Goal: Information Seeking & Learning: Learn about a topic

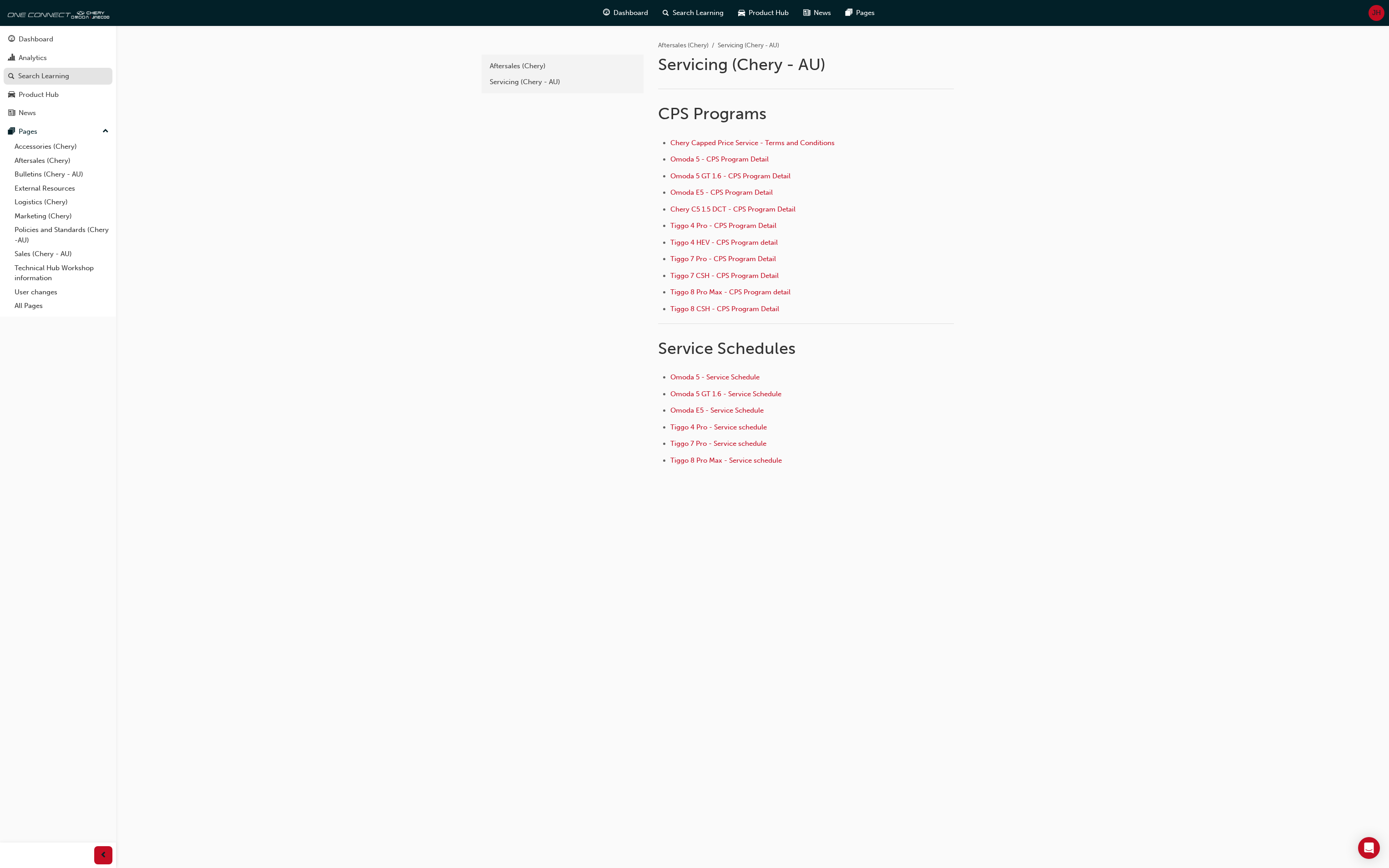
click at [38, 72] on div "Search Learning" at bounding box center [44, 76] width 51 height 10
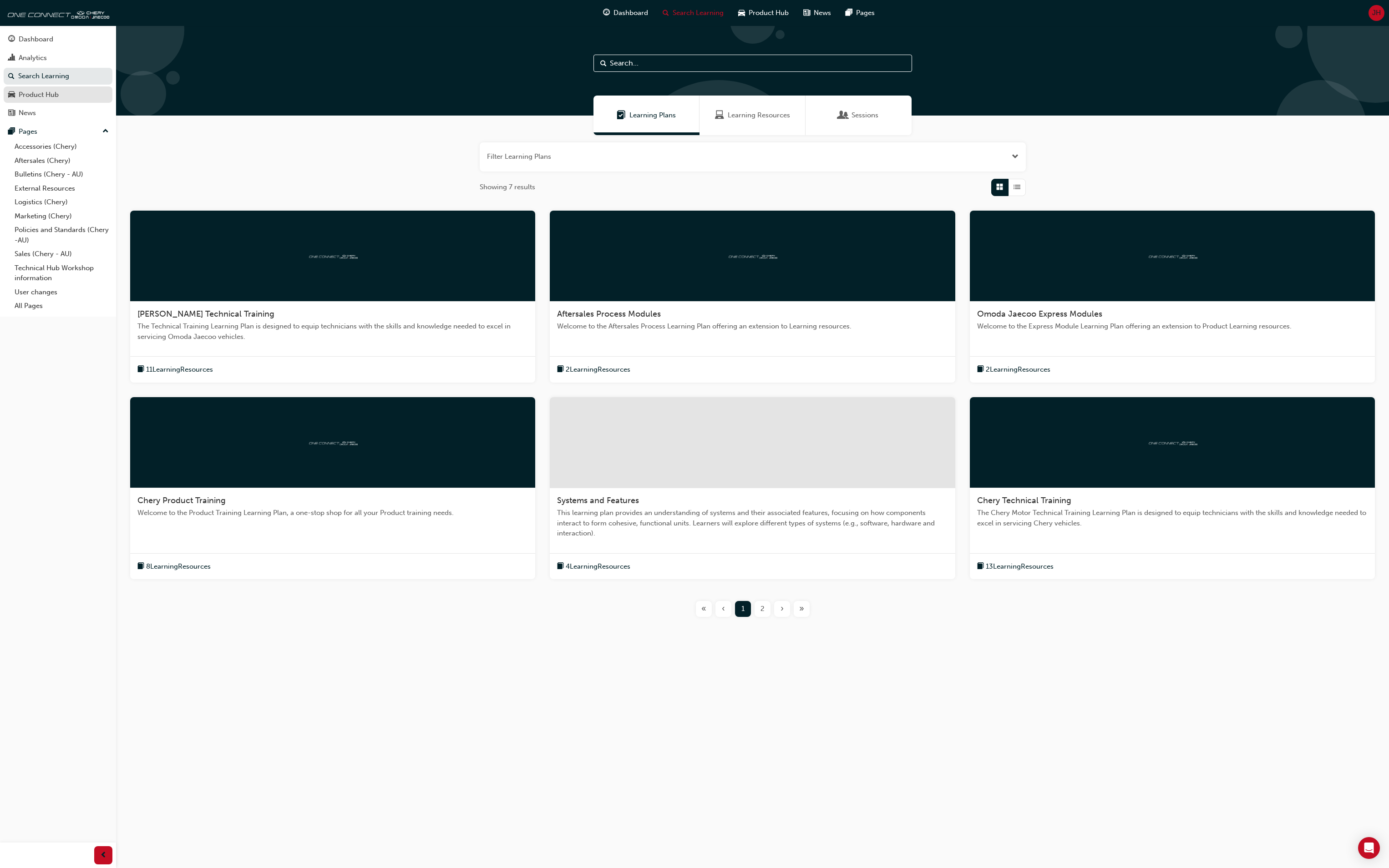
click at [41, 89] on div "Product Hub" at bounding box center [39, 94] width 40 height 10
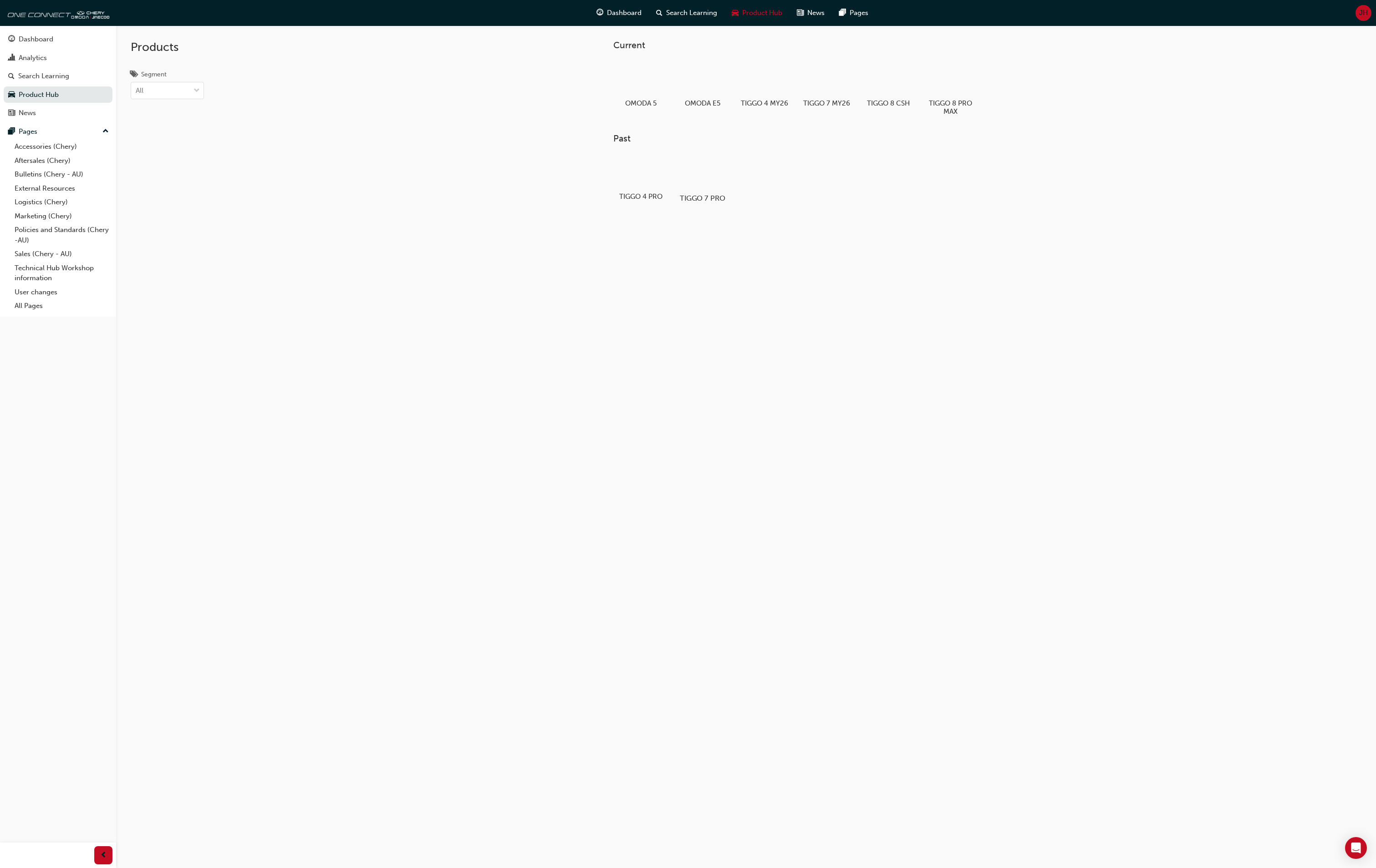
click at [696, 180] on div at bounding box center [703, 171] width 51 height 37
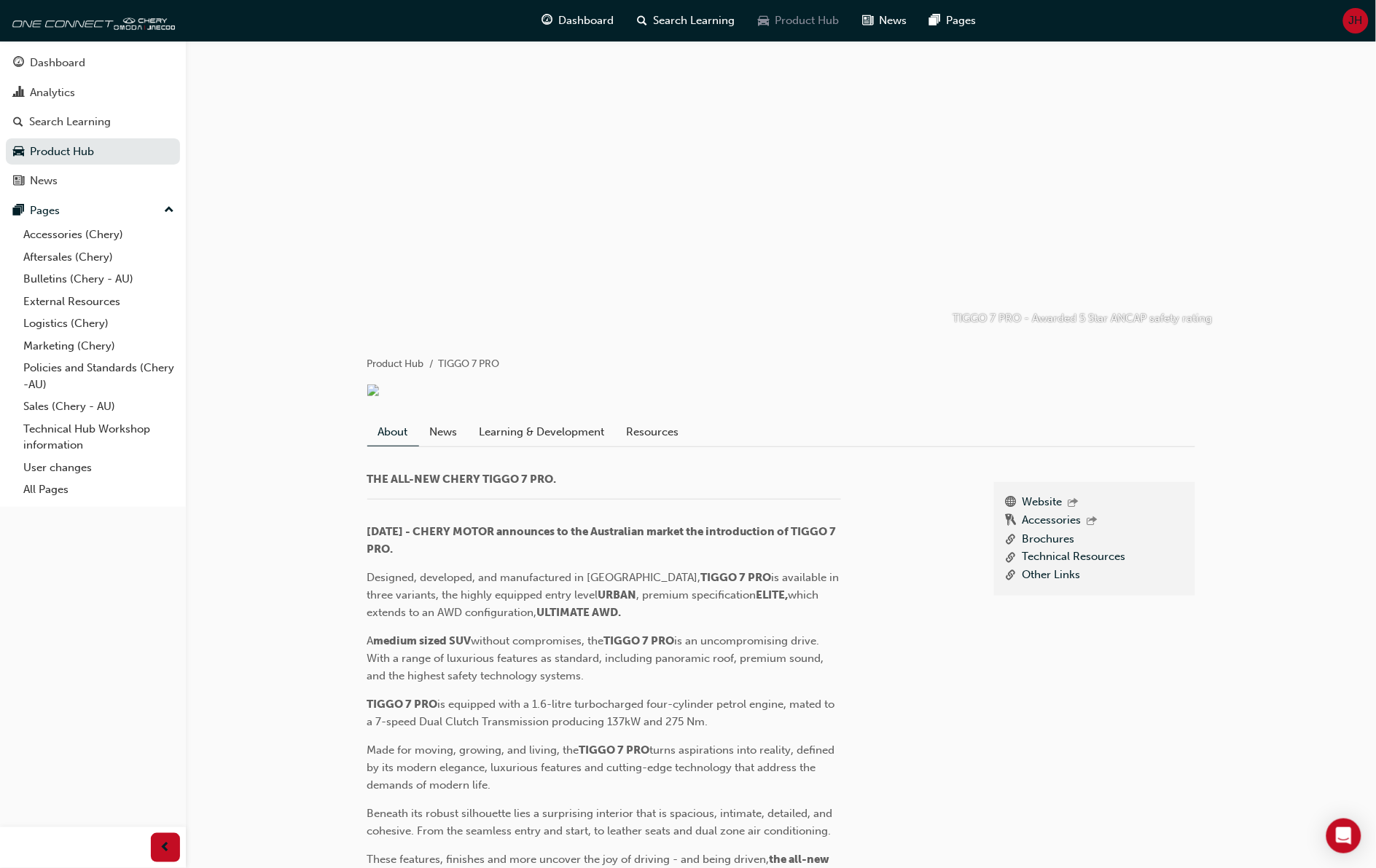
click at [801, 20] on span "Product Hub" at bounding box center [806, 20] width 64 height 16
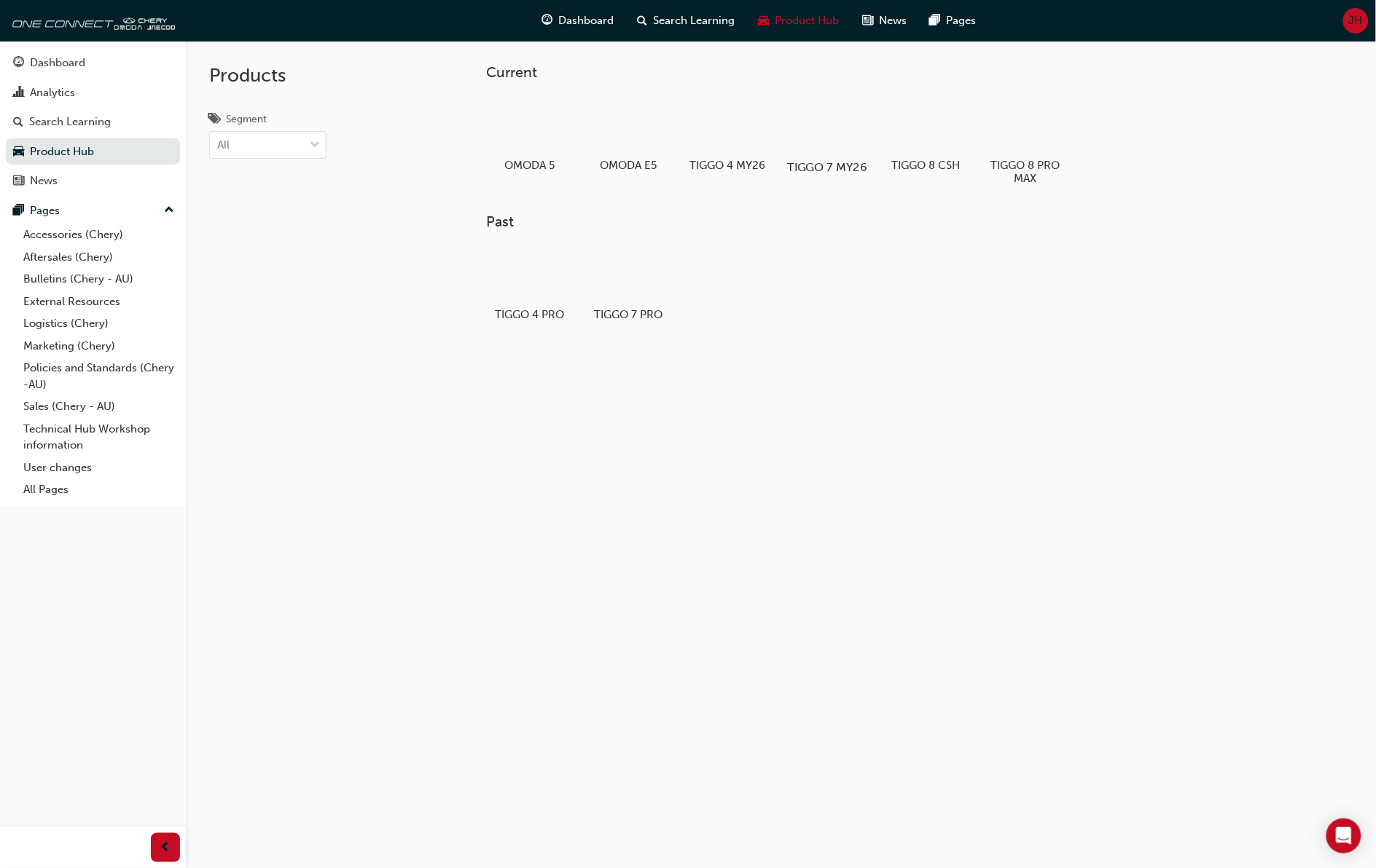
click at [816, 116] on div at bounding box center [827, 125] width 81 height 59
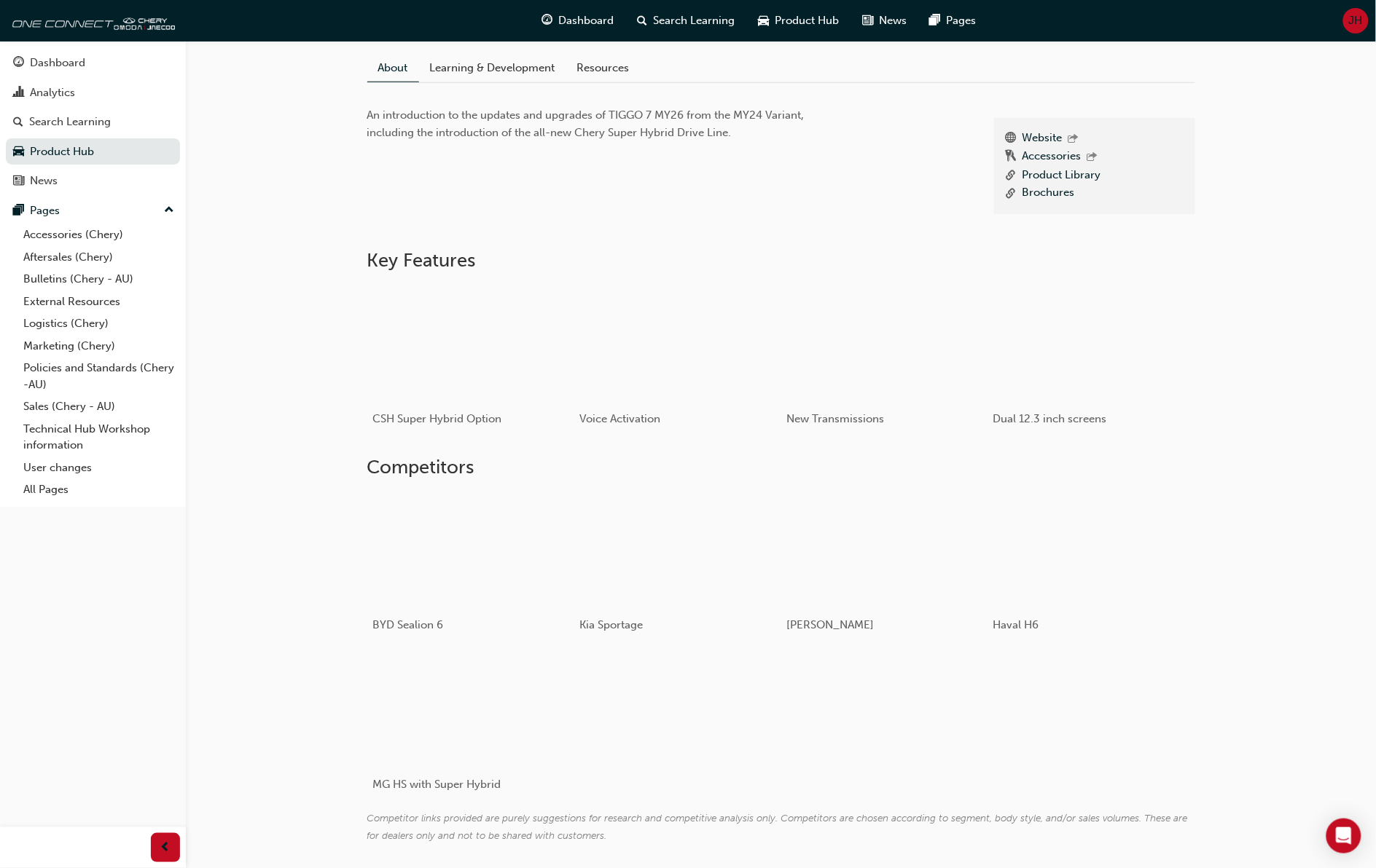
scroll to position [274, 0]
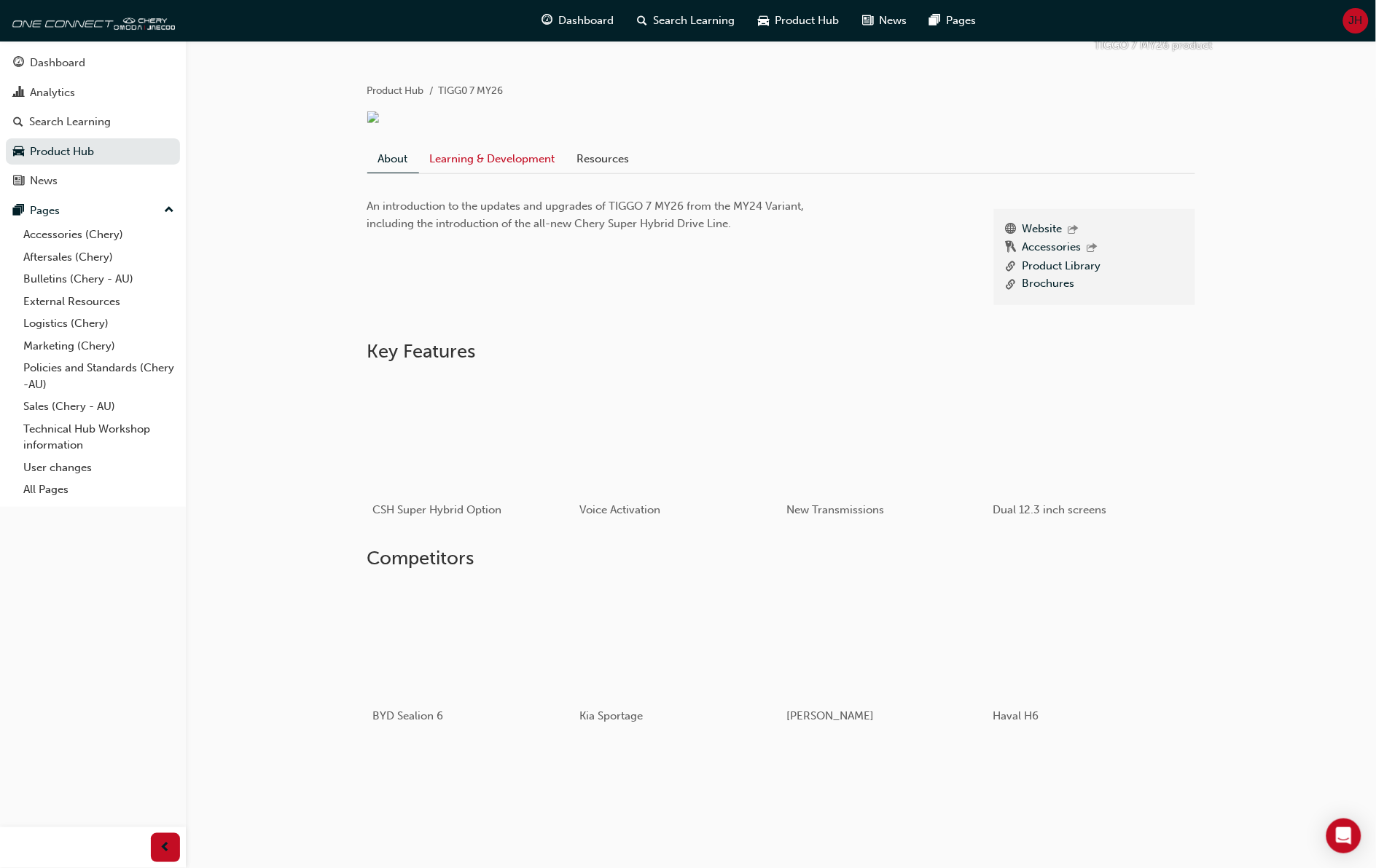
click at [517, 171] on link "Learning & Development" at bounding box center [492, 159] width 147 height 28
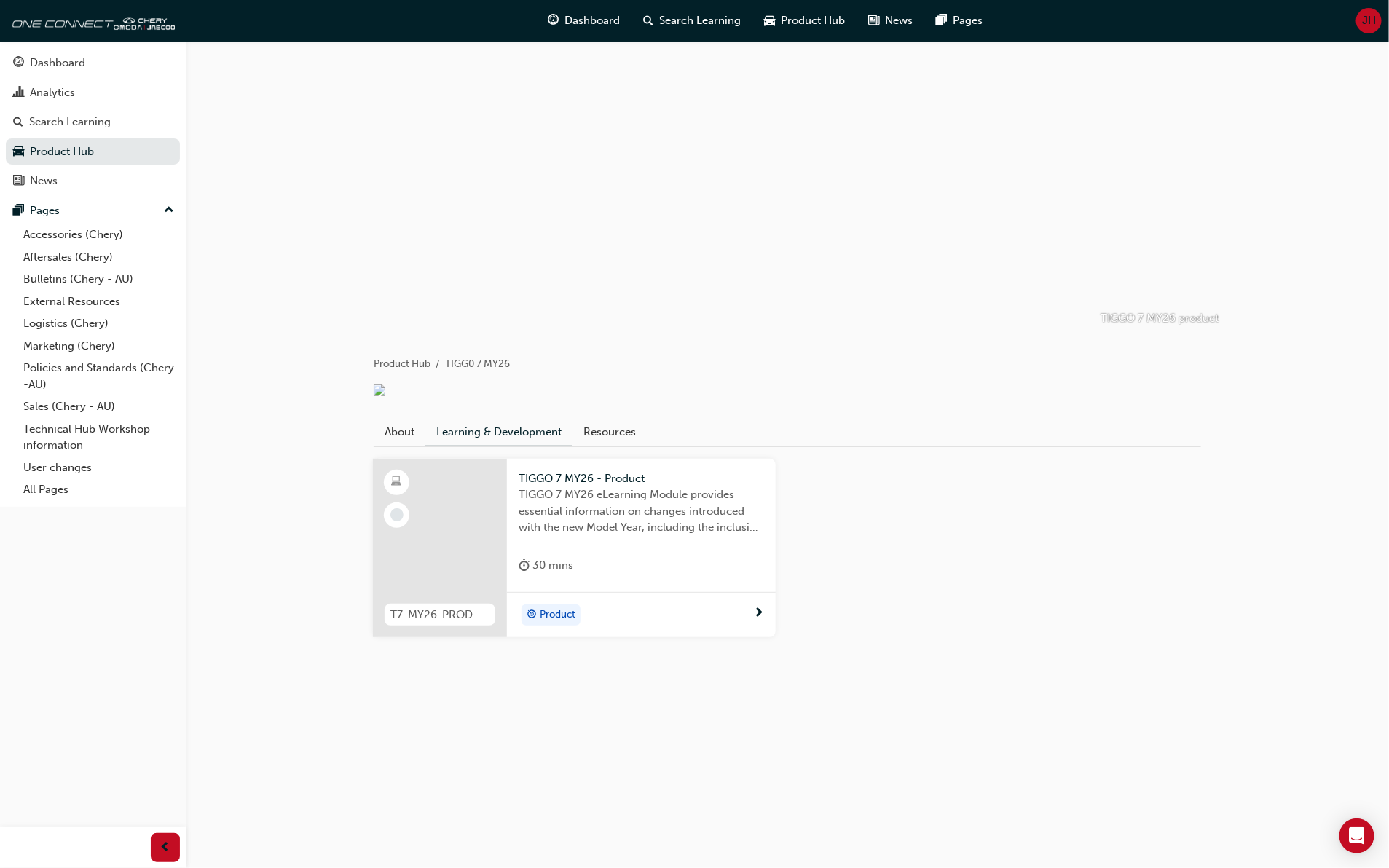
click at [543, 512] on span "TIGGO 7 MY26 eLearning Module provides essential information on changes introdu…" at bounding box center [641, 511] width 245 height 49
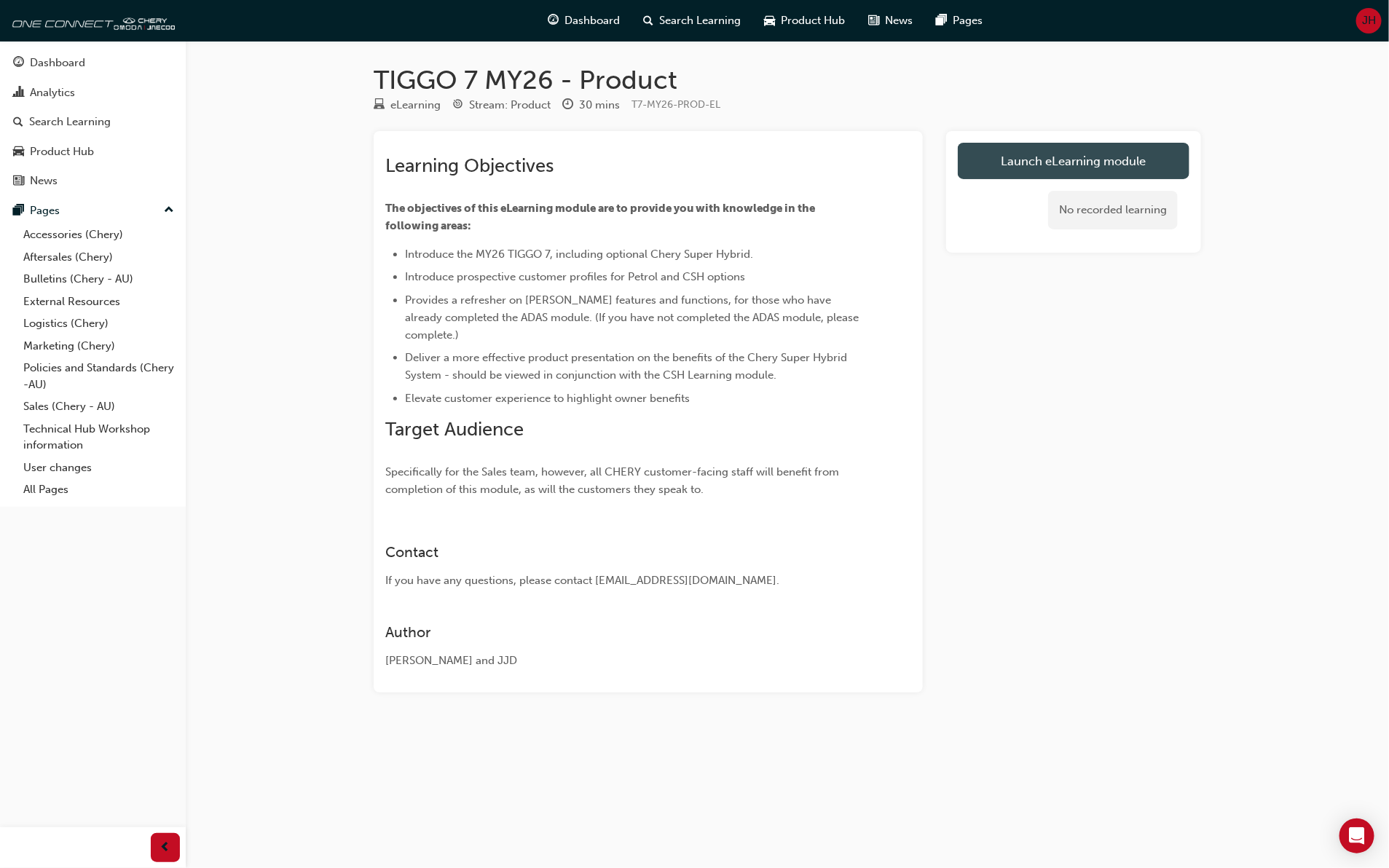
click at [1095, 152] on link "Launch eLearning module" at bounding box center [1073, 160] width 231 height 36
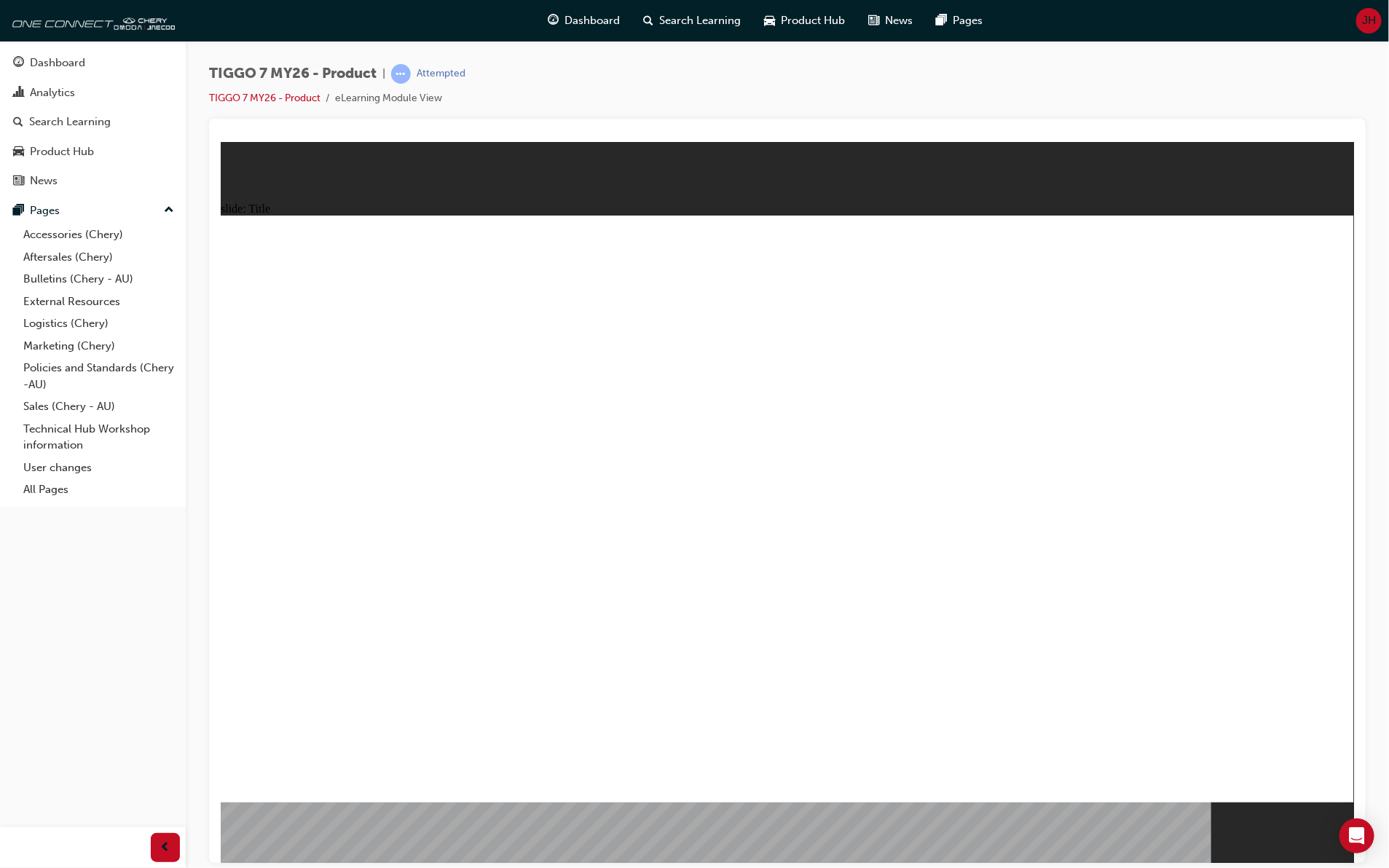
drag, startPoint x: 1304, startPoint y: 764, endPoint x: 1317, endPoint y: 772, distance: 15.3
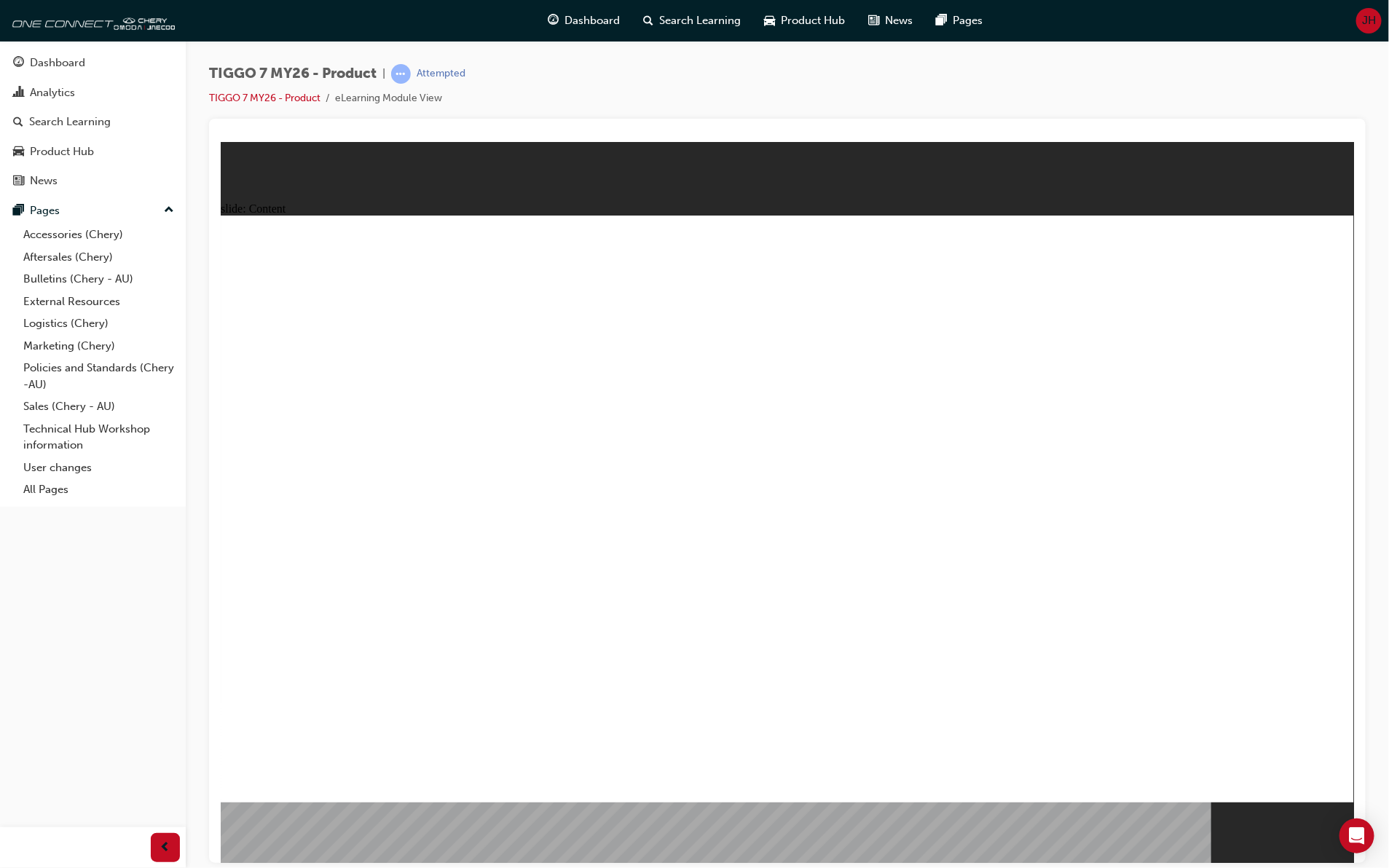
drag, startPoint x: 1002, startPoint y: 480, endPoint x: 1188, endPoint y: 487, distance: 186.1
drag, startPoint x: 1323, startPoint y: 762, endPoint x: 1318, endPoint y: 776, distance: 14.9
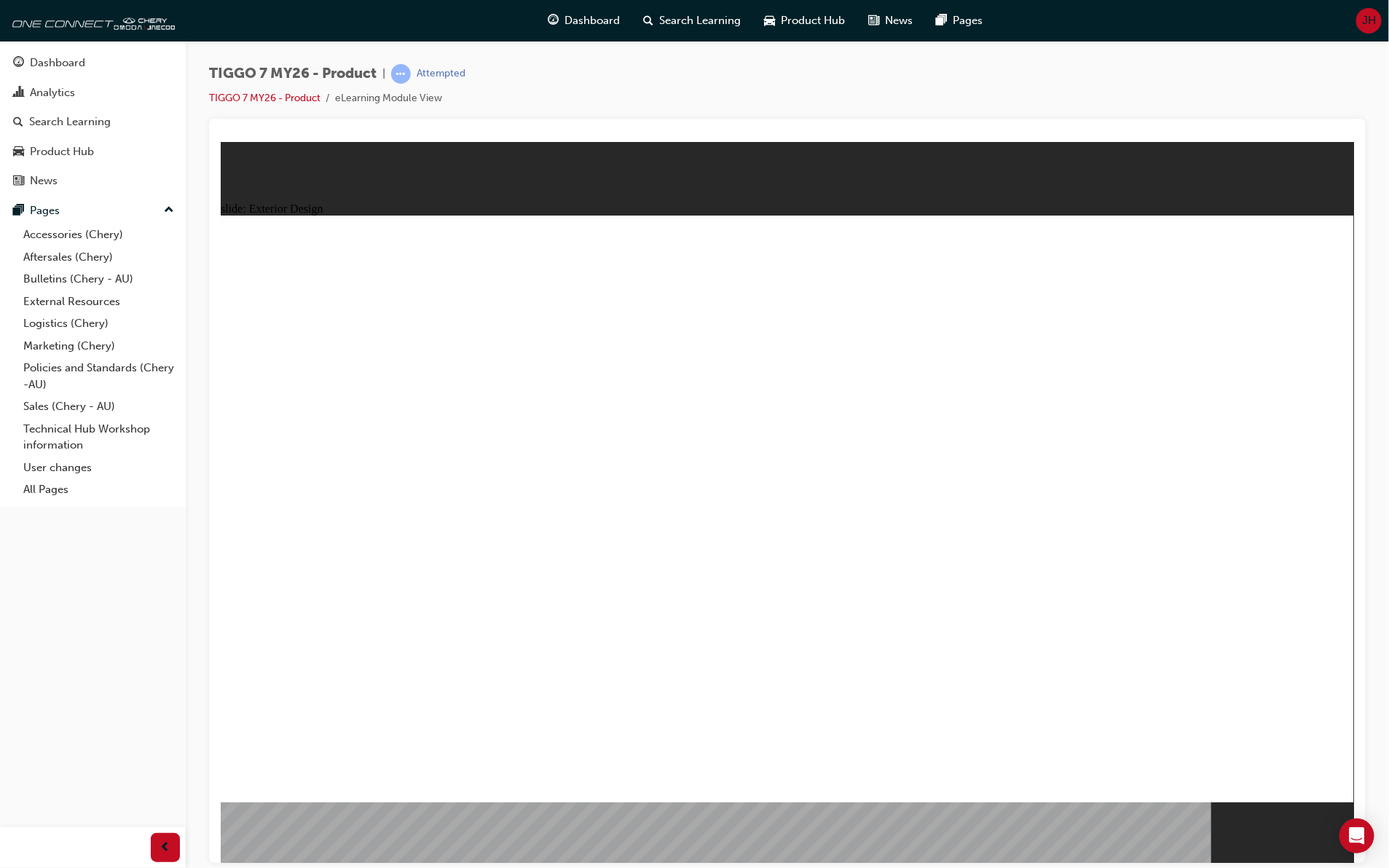
drag, startPoint x: 632, startPoint y: 618, endPoint x: 651, endPoint y: 626, distance: 20.6
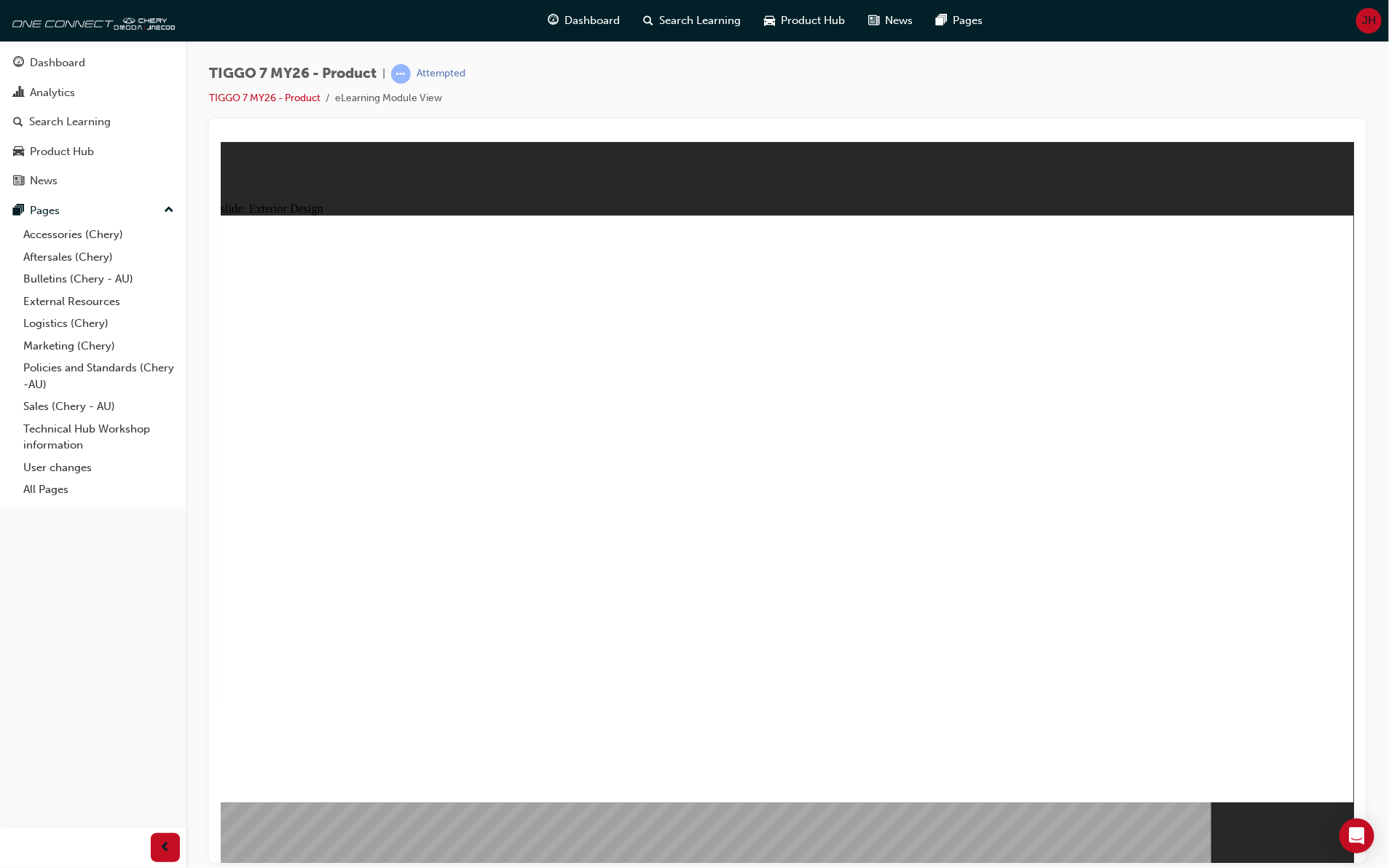
drag, startPoint x: 361, startPoint y: 557, endPoint x: 348, endPoint y: 553, distance: 13.6
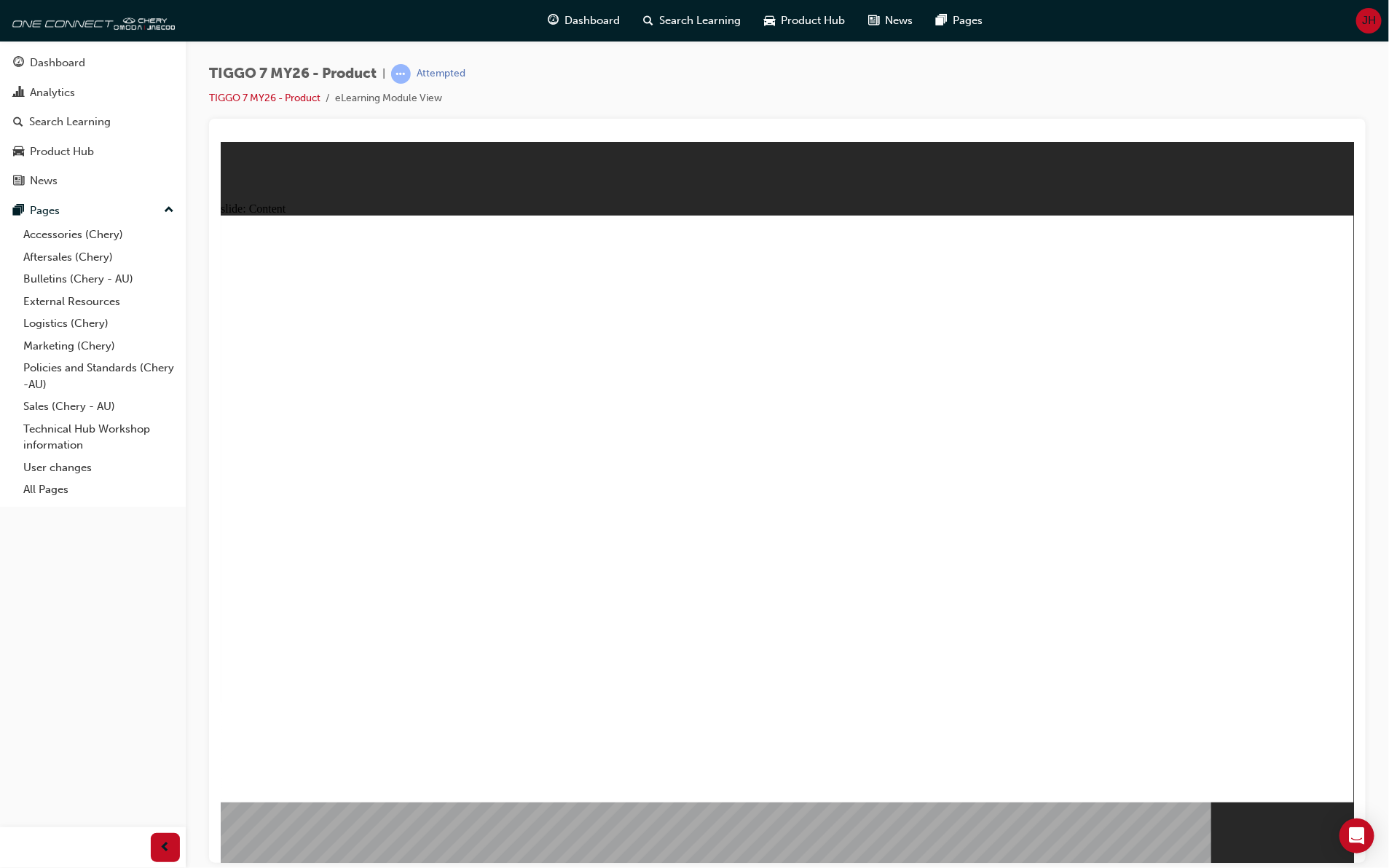
drag, startPoint x: 1091, startPoint y: 374, endPoint x: 1094, endPoint y: 365, distance: 9.5
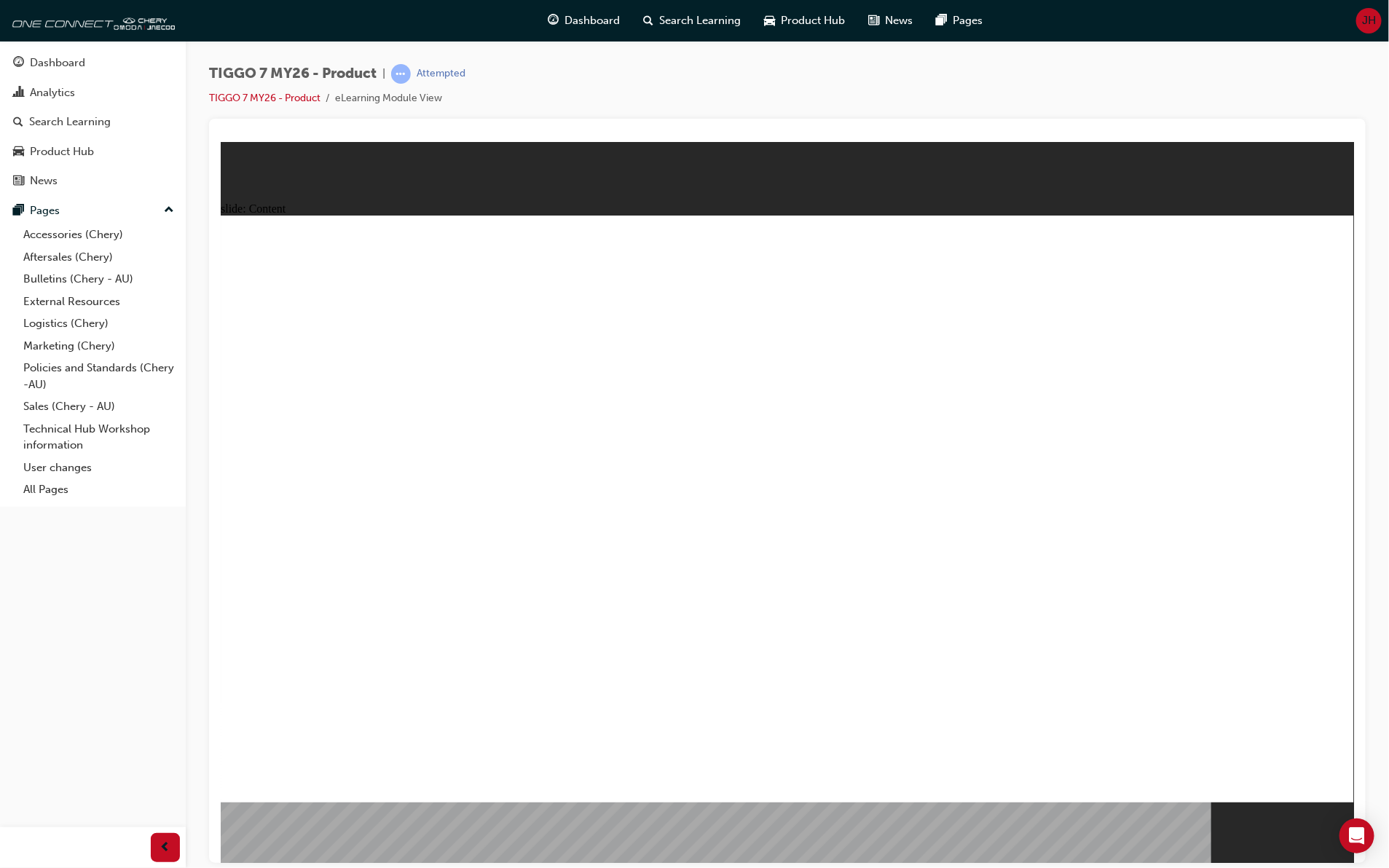
drag, startPoint x: 398, startPoint y: 614, endPoint x: 399, endPoint y: 607, distance: 7.1
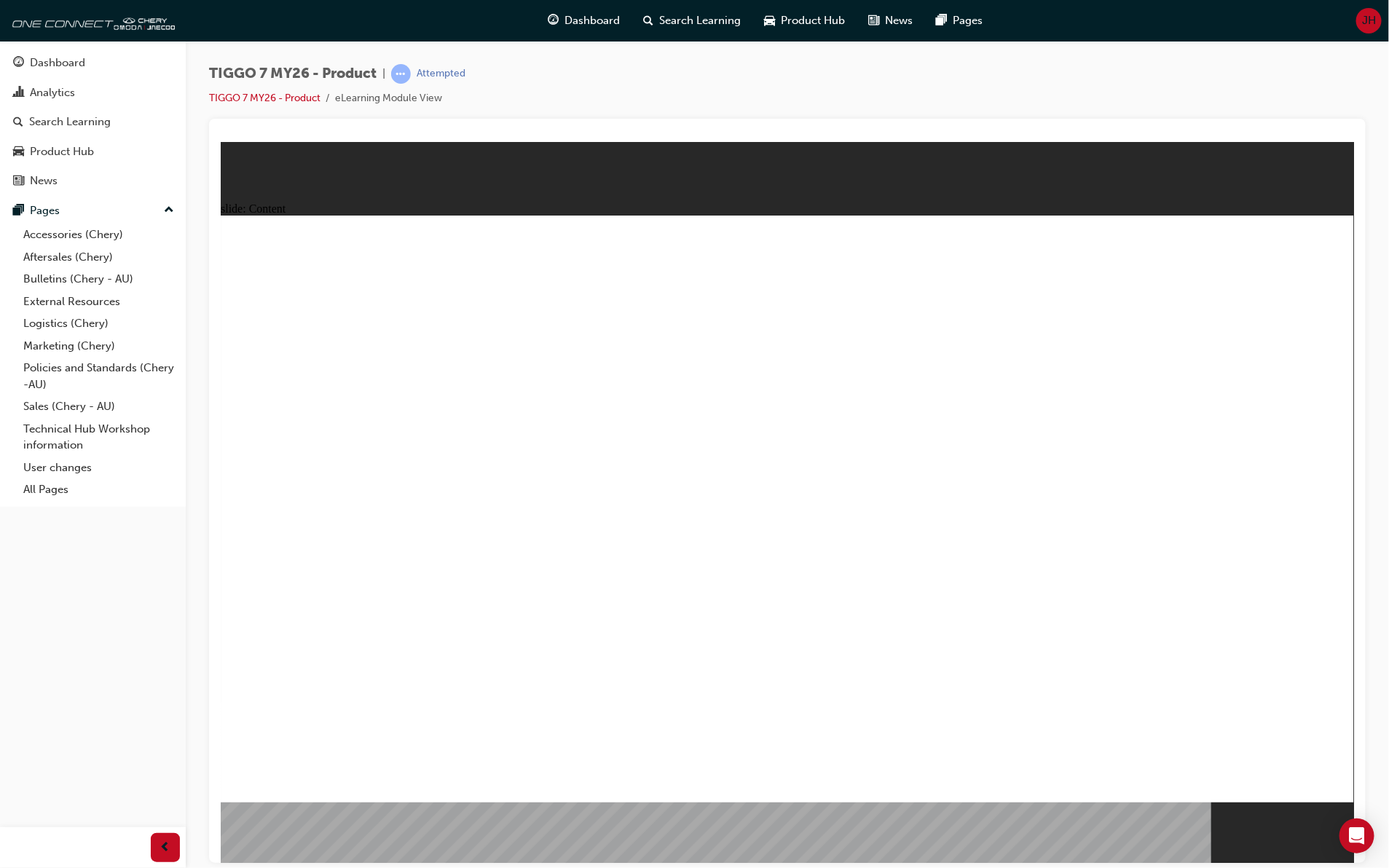
drag, startPoint x: 996, startPoint y: 274, endPoint x: 368, endPoint y: 535, distance: 680.1
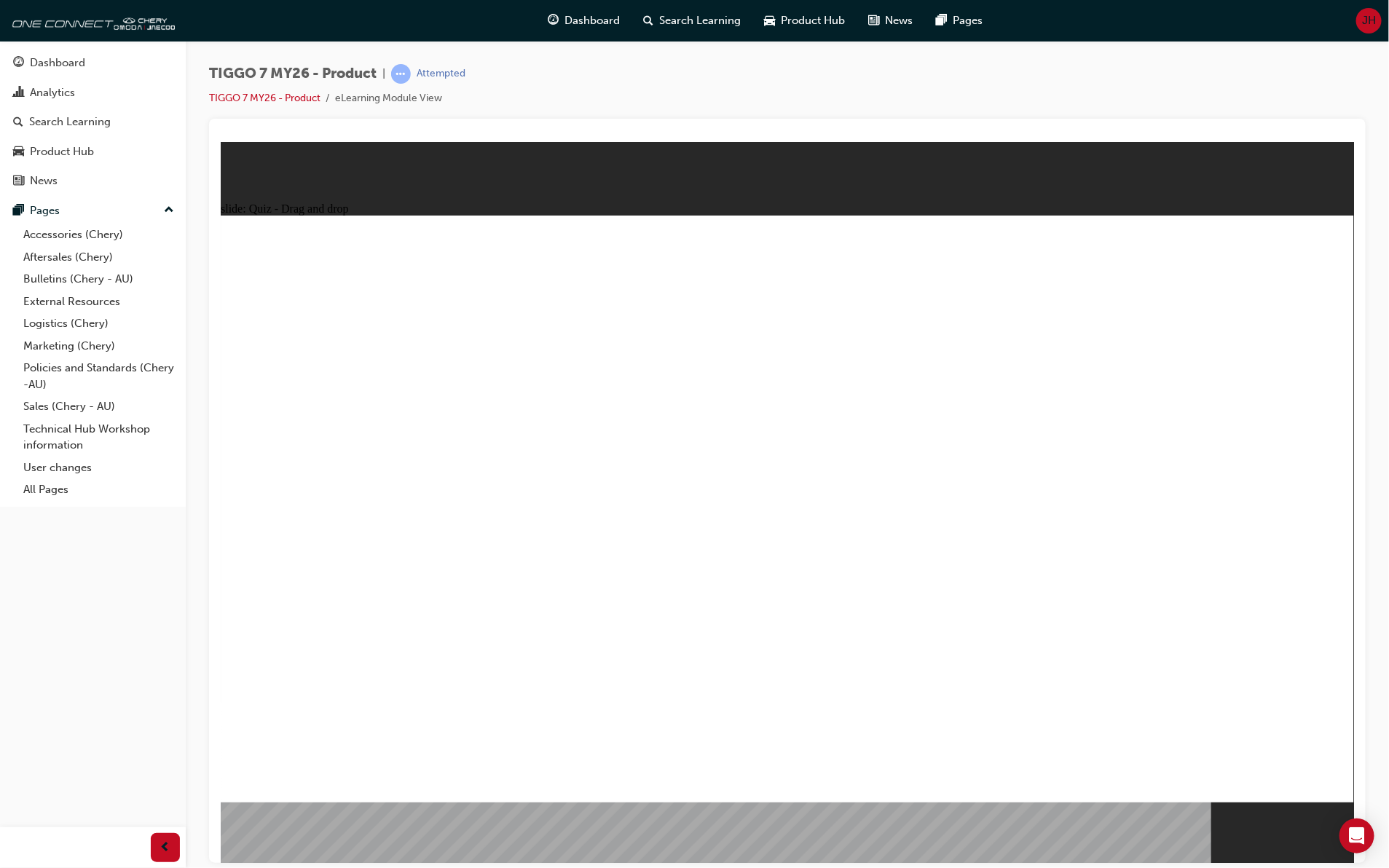
drag, startPoint x: 1183, startPoint y: 265, endPoint x: 535, endPoint y: 523, distance: 697.5
drag, startPoint x: 1061, startPoint y: 375, endPoint x: 755, endPoint y: 517, distance: 337.3
drag, startPoint x: 833, startPoint y: 393, endPoint x: 1004, endPoint y: 308, distance: 191.0
drag, startPoint x: 761, startPoint y: 291, endPoint x: 1235, endPoint y: 550, distance: 540.1
drag, startPoint x: 589, startPoint y: 542, endPoint x: 668, endPoint y: 311, distance: 244.1
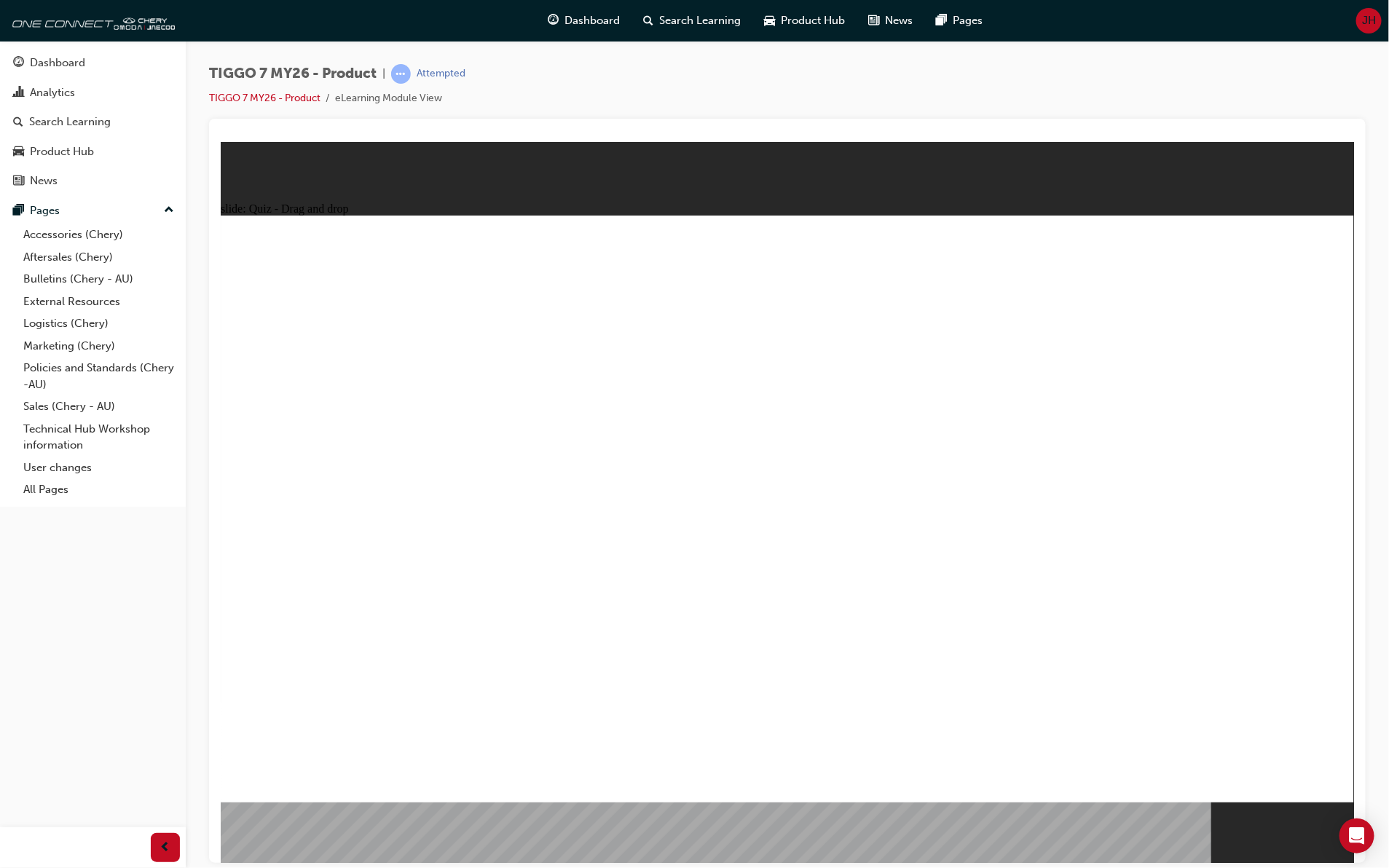
drag, startPoint x: 748, startPoint y: 519, endPoint x: 689, endPoint y: 280, distance: 246.2
drag, startPoint x: 373, startPoint y: 510, endPoint x: 748, endPoint y: 255, distance: 453.5
drag, startPoint x: 1086, startPoint y: 396, endPoint x: 786, endPoint y: 539, distance: 332.3
drag, startPoint x: 1211, startPoint y: 295, endPoint x: 906, endPoint y: 457, distance: 345.4
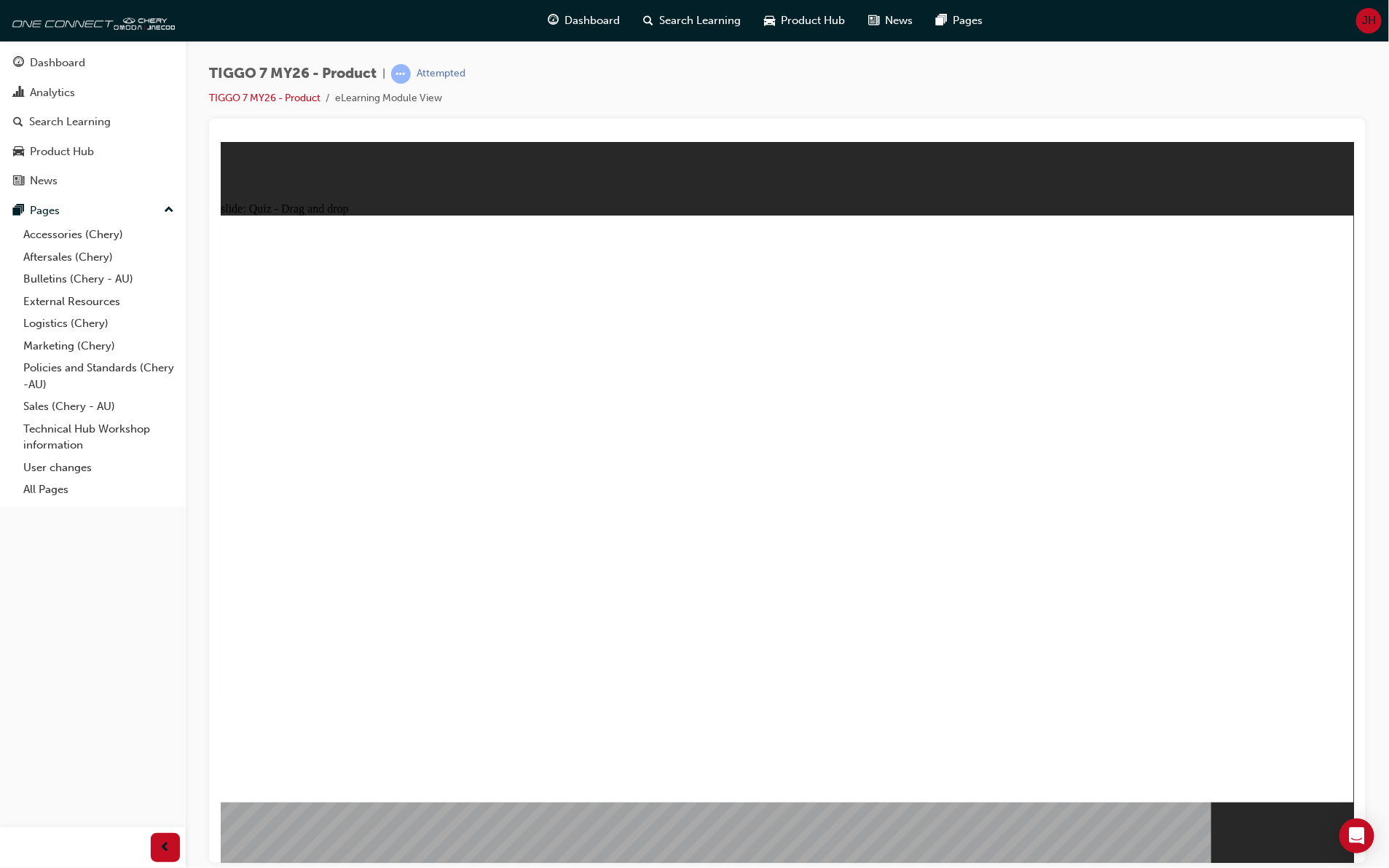
drag, startPoint x: 477, startPoint y: 534, endPoint x: 608, endPoint y: 480, distance: 141.7
drag, startPoint x: 1175, startPoint y: 274, endPoint x: 312, endPoint y: 534, distance: 901.3
drag, startPoint x: 970, startPoint y: 287, endPoint x: 1097, endPoint y: 371, distance: 152.3
drag, startPoint x: 903, startPoint y: 413, endPoint x: 606, endPoint y: 560, distance: 331.4
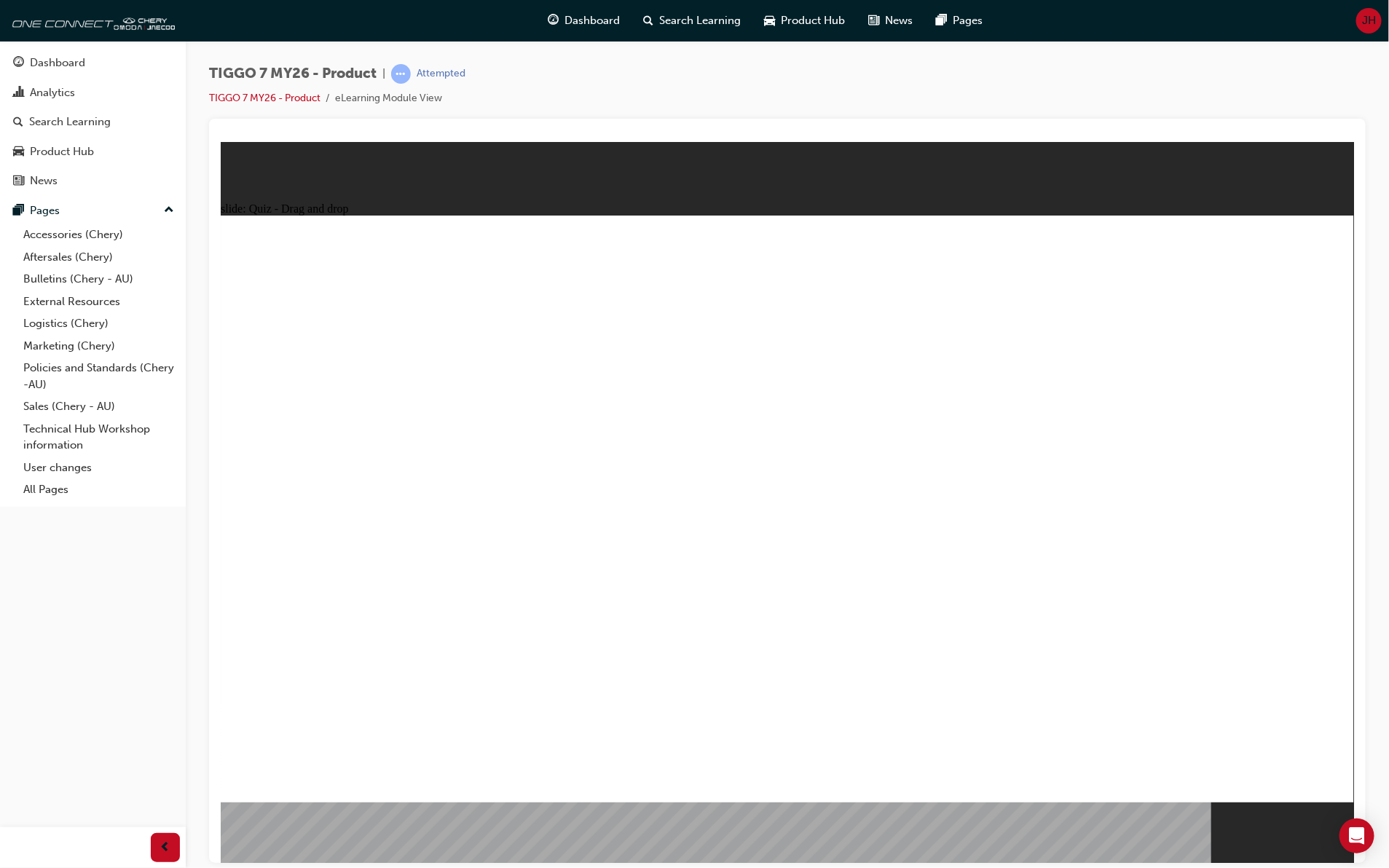
drag, startPoint x: 969, startPoint y: 310, endPoint x: 797, endPoint y: 404, distance: 196.0
drag, startPoint x: 402, startPoint y: 516, endPoint x: 1049, endPoint y: 517, distance: 647.0
drag, startPoint x: 973, startPoint y: 279, endPoint x: 361, endPoint y: 519, distance: 657.4
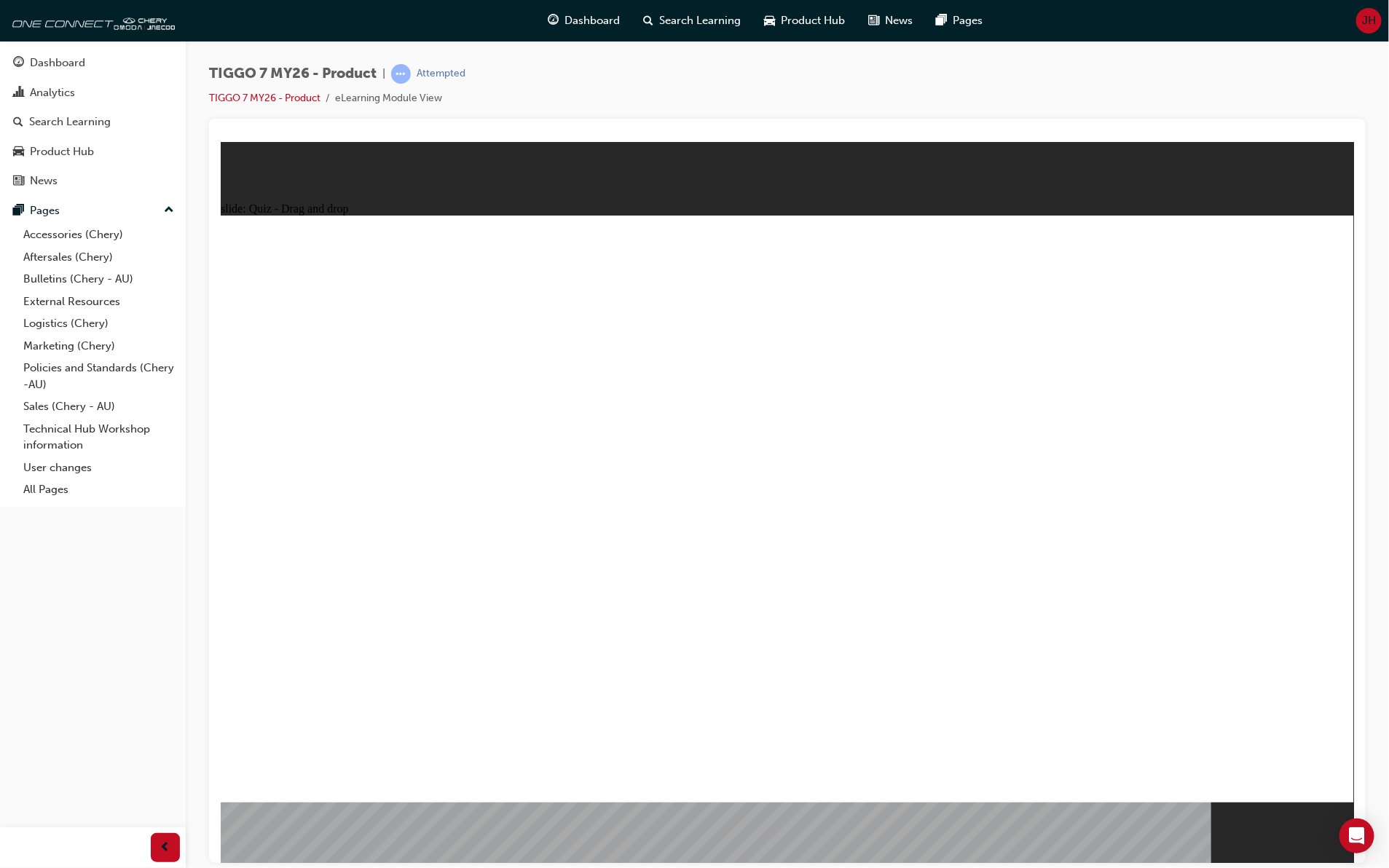
drag, startPoint x: 809, startPoint y: 372, endPoint x: 387, endPoint y: 666, distance: 514.3
drag, startPoint x: 1256, startPoint y: 352, endPoint x: 856, endPoint y: 651, distance: 499.4
drag, startPoint x: 972, startPoint y: 339, endPoint x: 354, endPoint y: 619, distance: 678.5
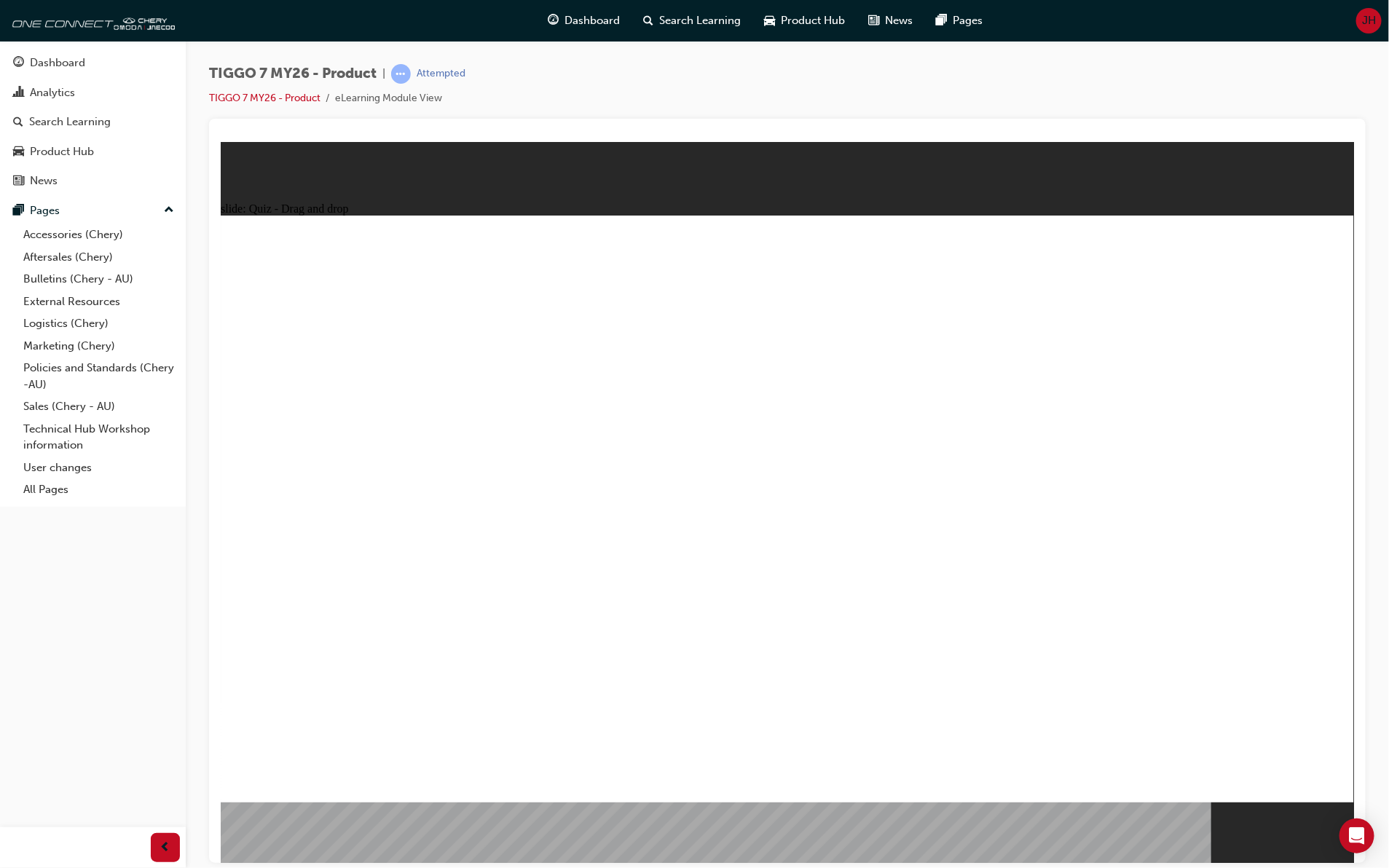
drag, startPoint x: 757, startPoint y: 270, endPoint x: 787, endPoint y: 590, distance: 321.4
drag, startPoint x: 868, startPoint y: 324, endPoint x: 896, endPoint y: 575, distance: 252.6
drag, startPoint x: 988, startPoint y: 371, endPoint x: 993, endPoint y: 574, distance: 203.1
drag, startPoint x: 1246, startPoint y: 303, endPoint x: 1234, endPoint y: 349, distance: 47.5
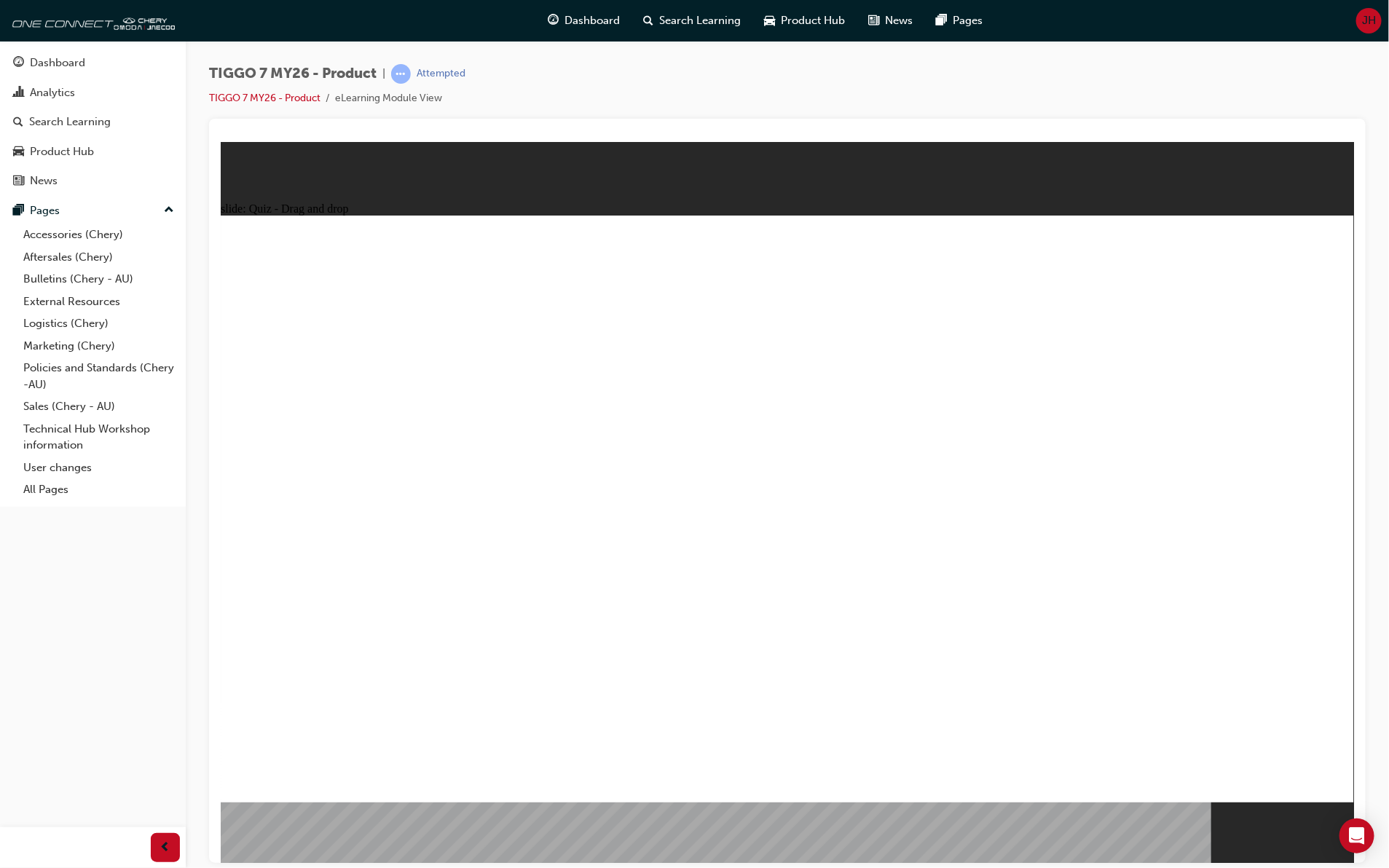
drag, startPoint x: 1237, startPoint y: 329, endPoint x: 1091, endPoint y: 586, distance: 295.6
drag, startPoint x: 776, startPoint y: 330, endPoint x: 361, endPoint y: 582, distance: 485.5
drag, startPoint x: 902, startPoint y: 274, endPoint x: 463, endPoint y: 575, distance: 532.3
drag, startPoint x: 899, startPoint y: 367, endPoint x: 544, endPoint y: 569, distance: 408.4
drag, startPoint x: 990, startPoint y: 279, endPoint x: 619, endPoint y: 585, distance: 480.9
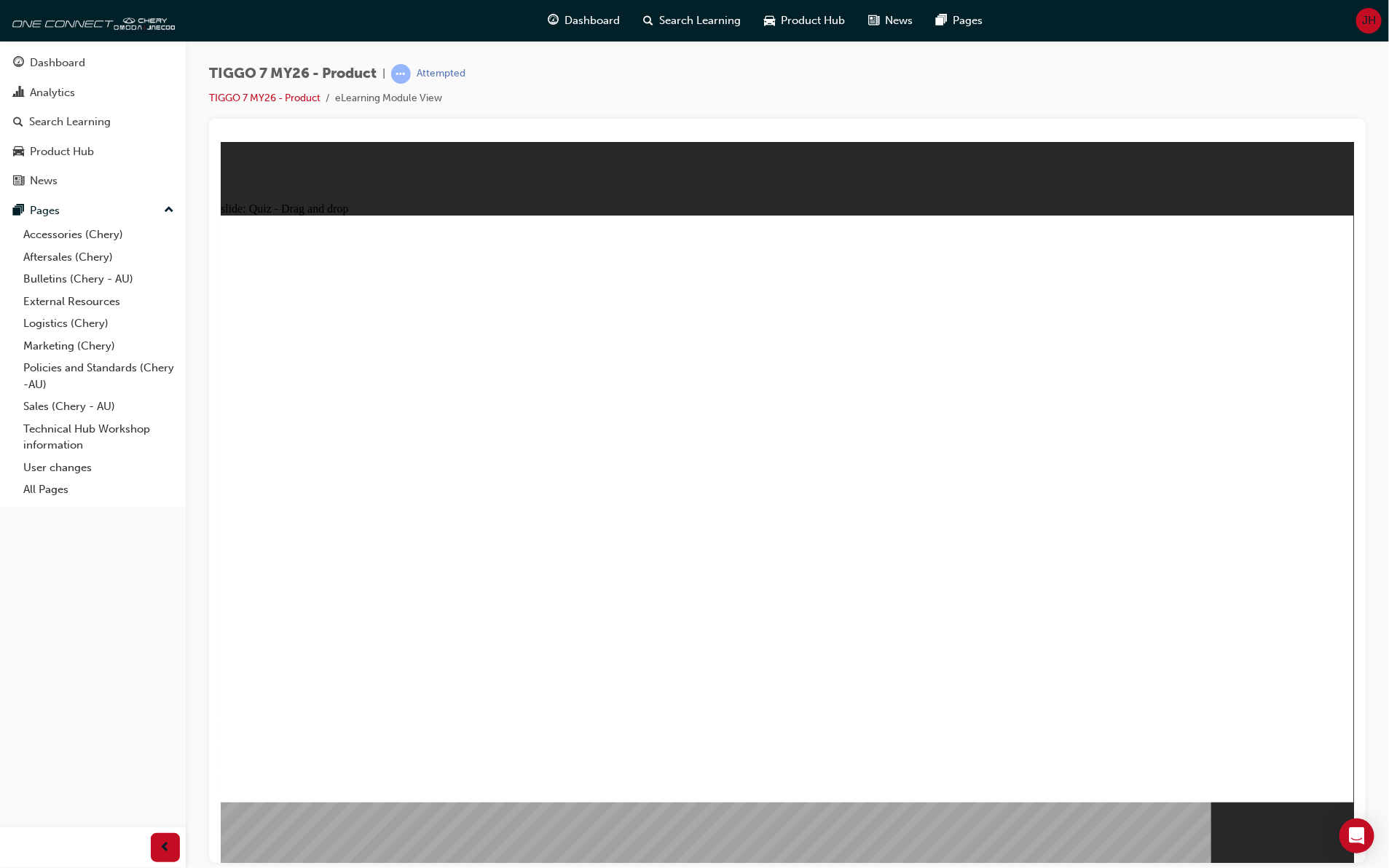
drag, startPoint x: 991, startPoint y: 316, endPoint x: 628, endPoint y: 594, distance: 457.2
drag, startPoint x: 1119, startPoint y: 371, endPoint x: 462, endPoint y: 618, distance: 701.9
drag, startPoint x: 1103, startPoint y: 326, endPoint x: 519, endPoint y: 582, distance: 637.6
drag, startPoint x: 1092, startPoint y: 284, endPoint x: 602, endPoint y: 610, distance: 588.5
drag, startPoint x: 1231, startPoint y: 277, endPoint x: 620, endPoint y: 644, distance: 712.7
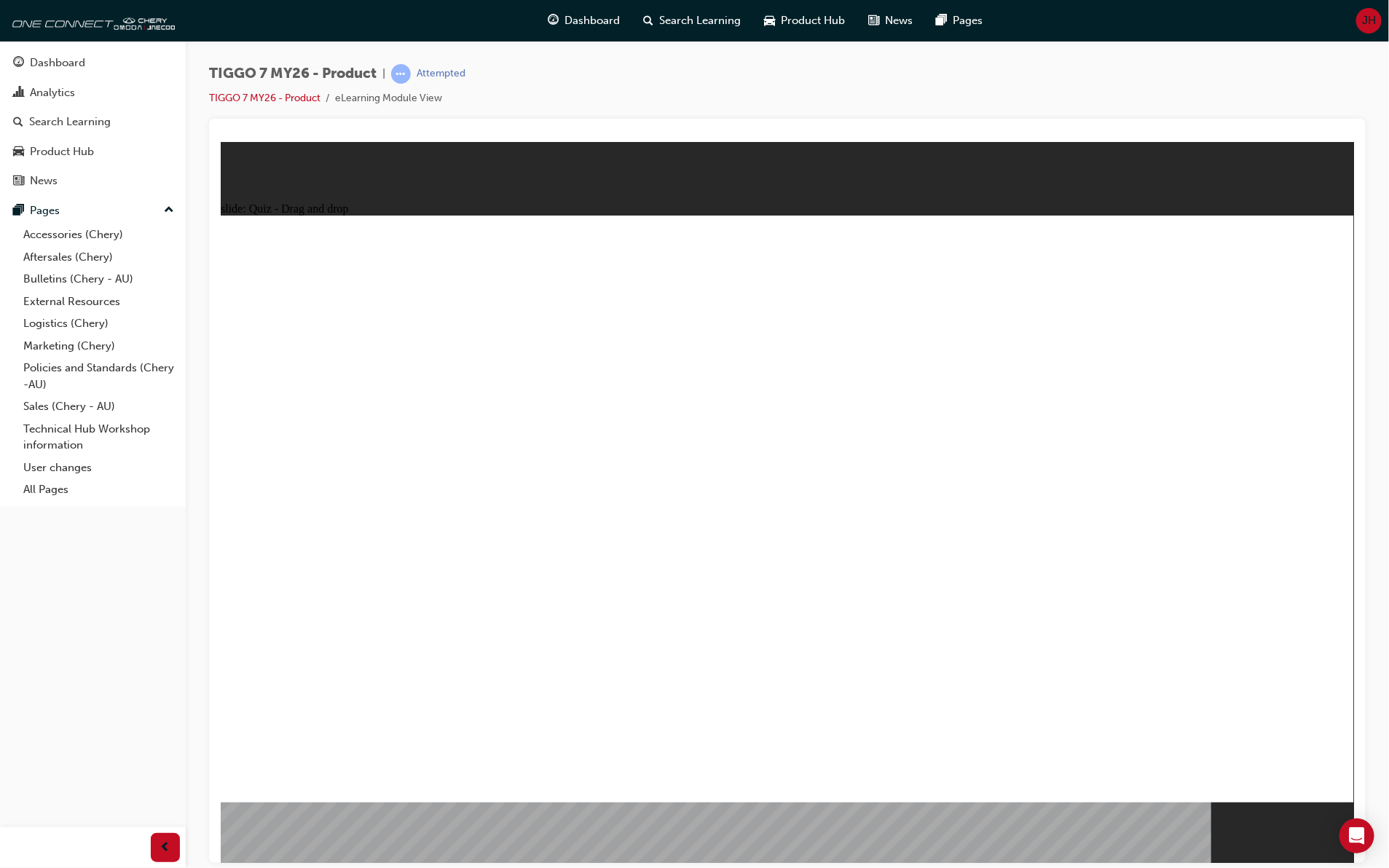
drag, startPoint x: 1226, startPoint y: 316, endPoint x: 965, endPoint y: 586, distance: 375.5
drag, startPoint x: 995, startPoint y: 324, endPoint x: 486, endPoint y: 556, distance: 559.4
drag, startPoint x: 757, startPoint y: 327, endPoint x: 460, endPoint y: 567, distance: 381.8
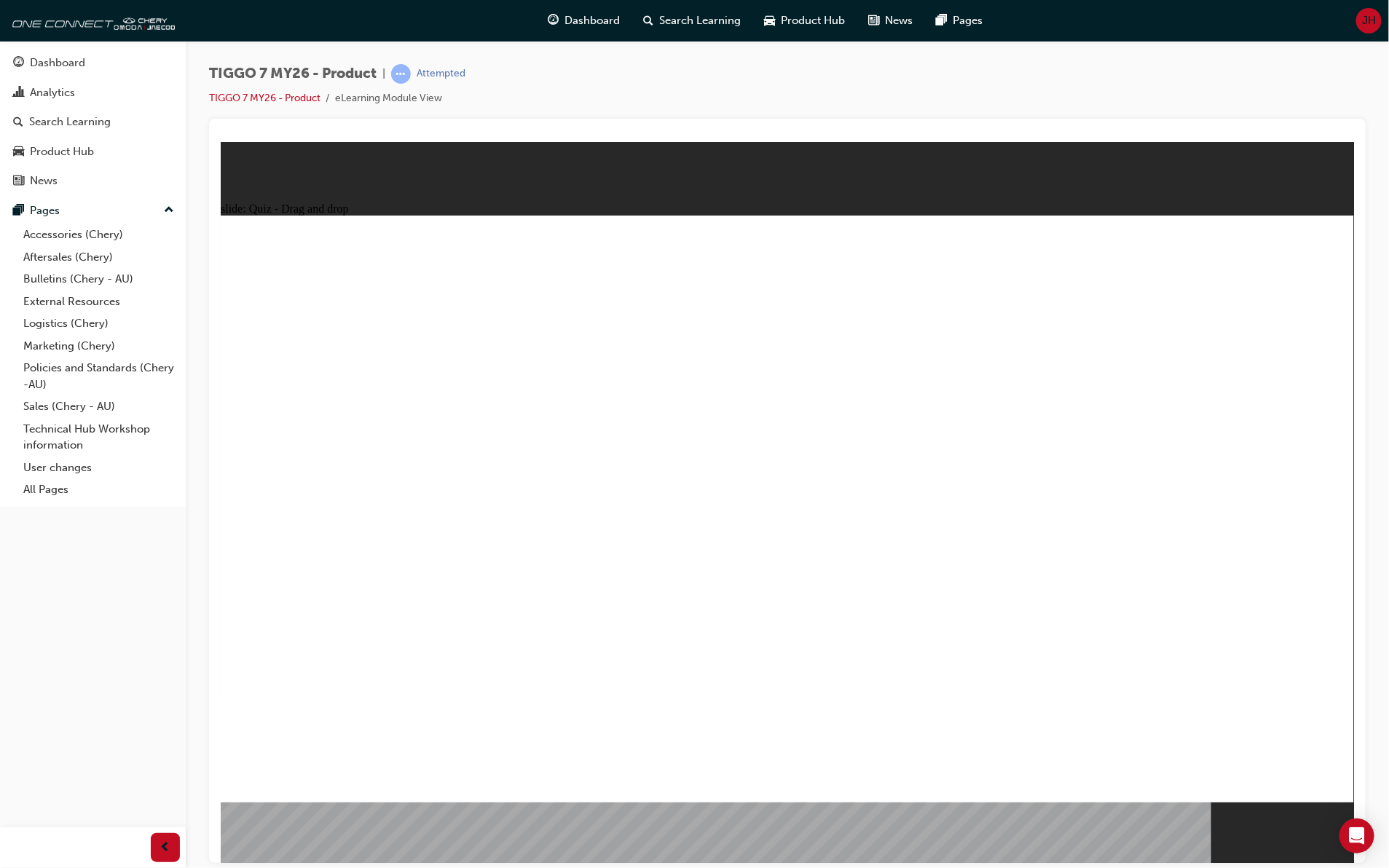
radio input "true"
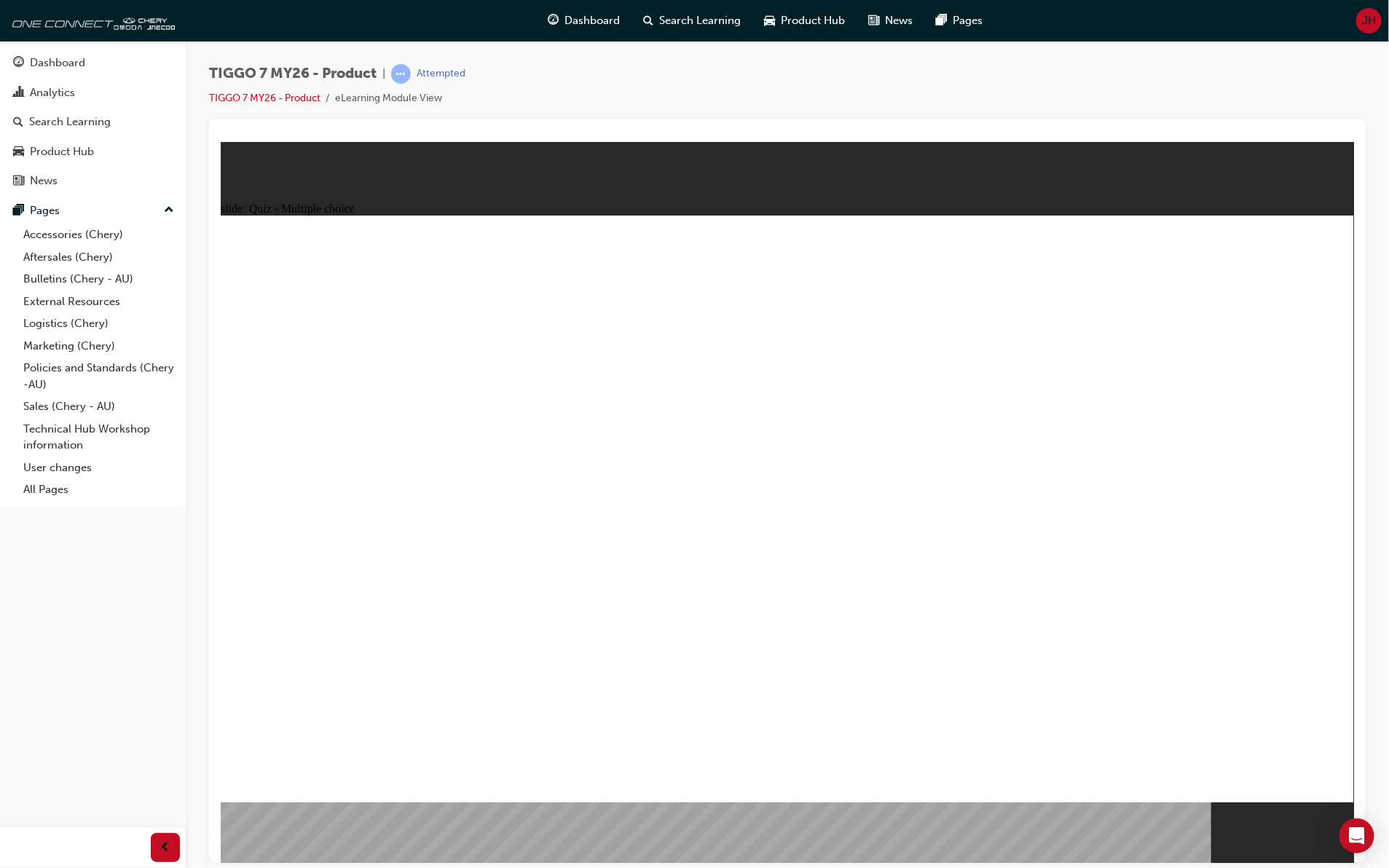
drag, startPoint x: 823, startPoint y: 279, endPoint x: 888, endPoint y: 575, distance: 303.1
drag, startPoint x: 845, startPoint y: 327, endPoint x: 896, endPoint y: 597, distance: 274.8
drag, startPoint x: 1002, startPoint y: 286, endPoint x: 853, endPoint y: 601, distance: 348.5
drag, startPoint x: 988, startPoint y: 319, endPoint x: 1029, endPoint y: 586, distance: 270.1
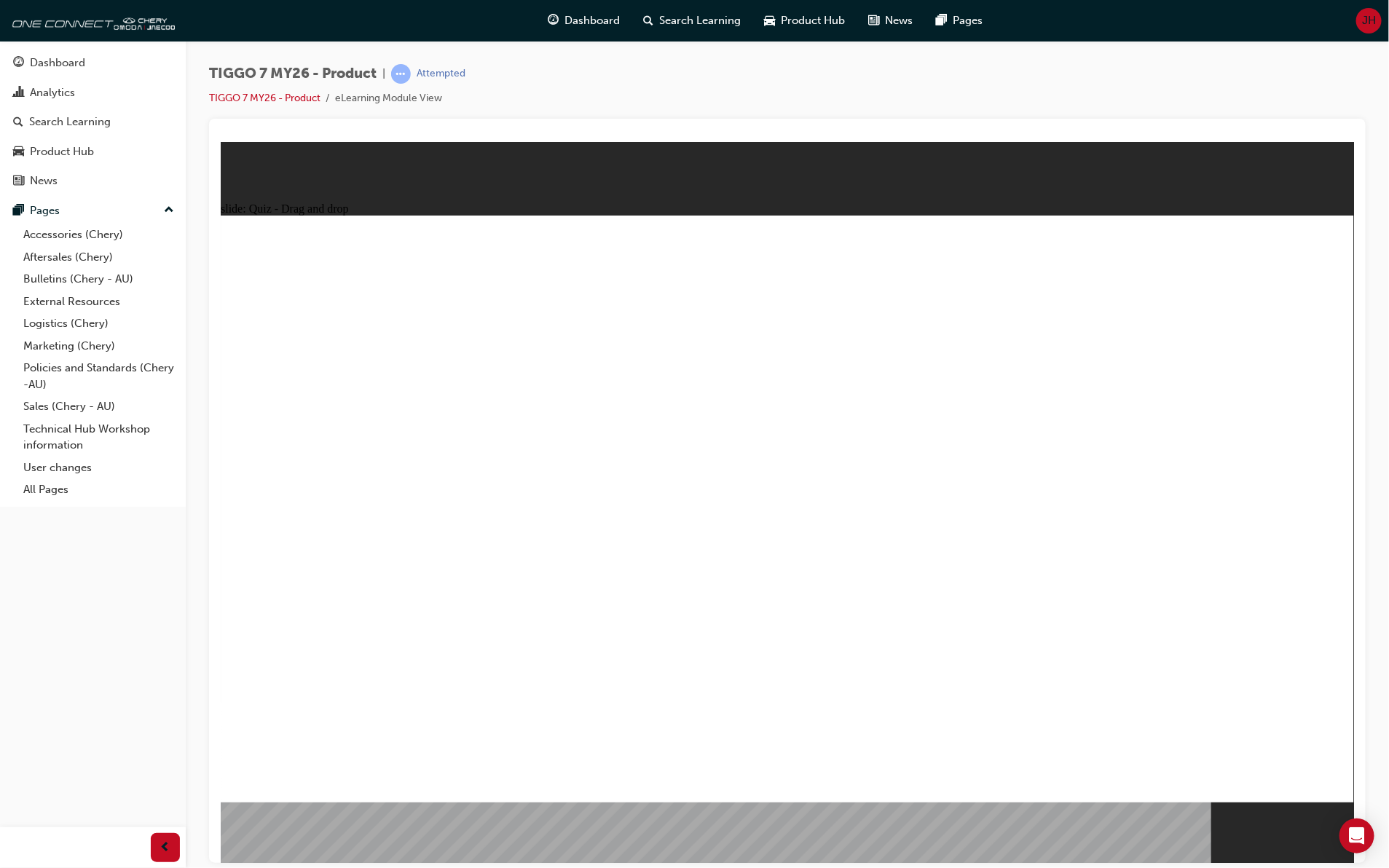
drag, startPoint x: 1023, startPoint y: 363, endPoint x: 896, endPoint y: 615, distance: 282.2
drag, startPoint x: 1221, startPoint y: 275, endPoint x: 1040, endPoint y: 625, distance: 394.0
drag, startPoint x: 1184, startPoint y: 323, endPoint x: 966, endPoint y: 660, distance: 401.4
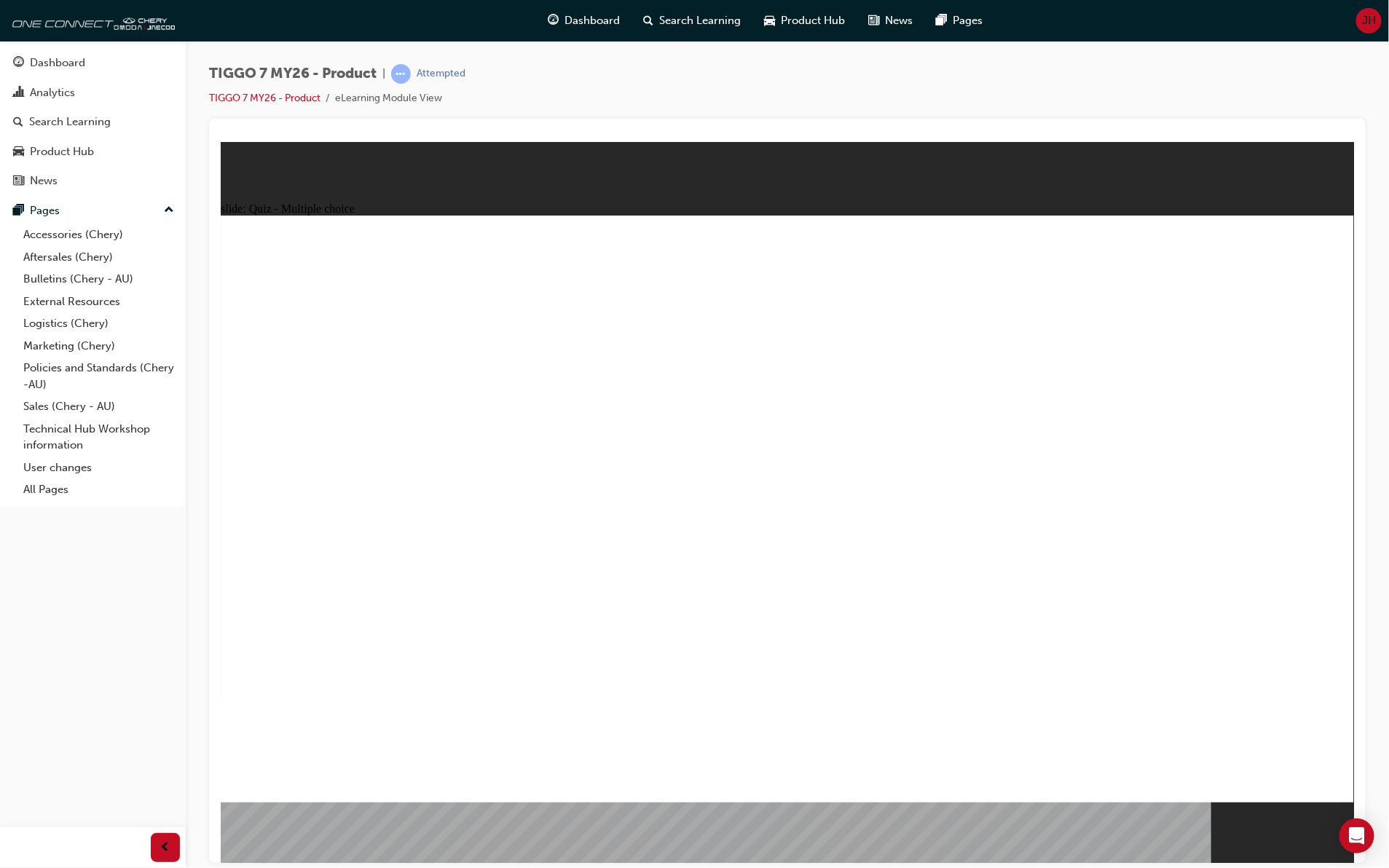
radio input "true"
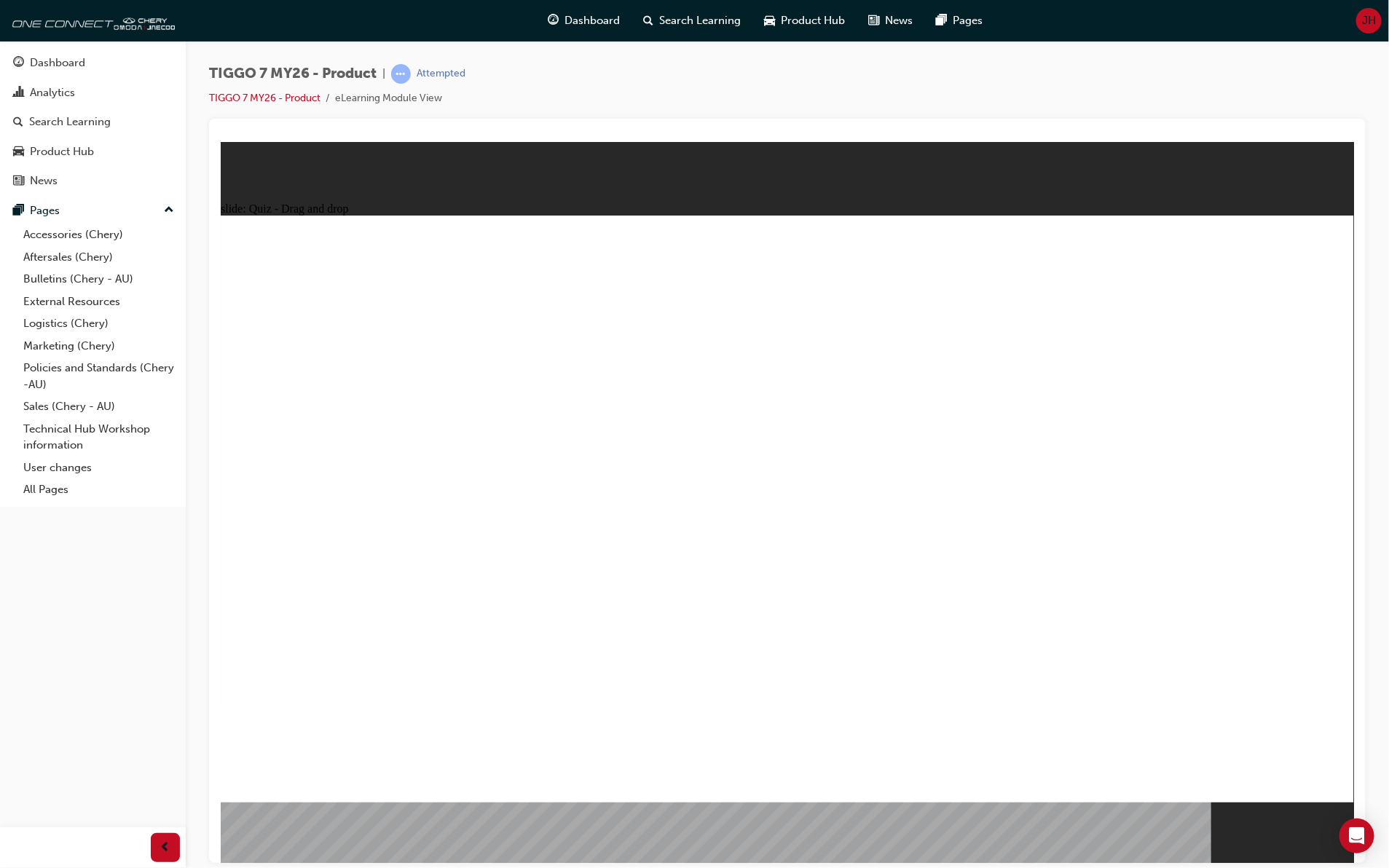
drag, startPoint x: 958, startPoint y: 283, endPoint x: 547, endPoint y: 535, distance: 482.1
drag, startPoint x: 1079, startPoint y: 403, endPoint x: 1202, endPoint y: 542, distance: 185.6
drag, startPoint x: 879, startPoint y: 390, endPoint x: 798, endPoint y: 530, distance: 161.7
drag, startPoint x: 1216, startPoint y: 282, endPoint x: 356, endPoint y: 532, distance: 895.6
drag, startPoint x: 743, startPoint y: 293, endPoint x: 1008, endPoint y: 557, distance: 374.1
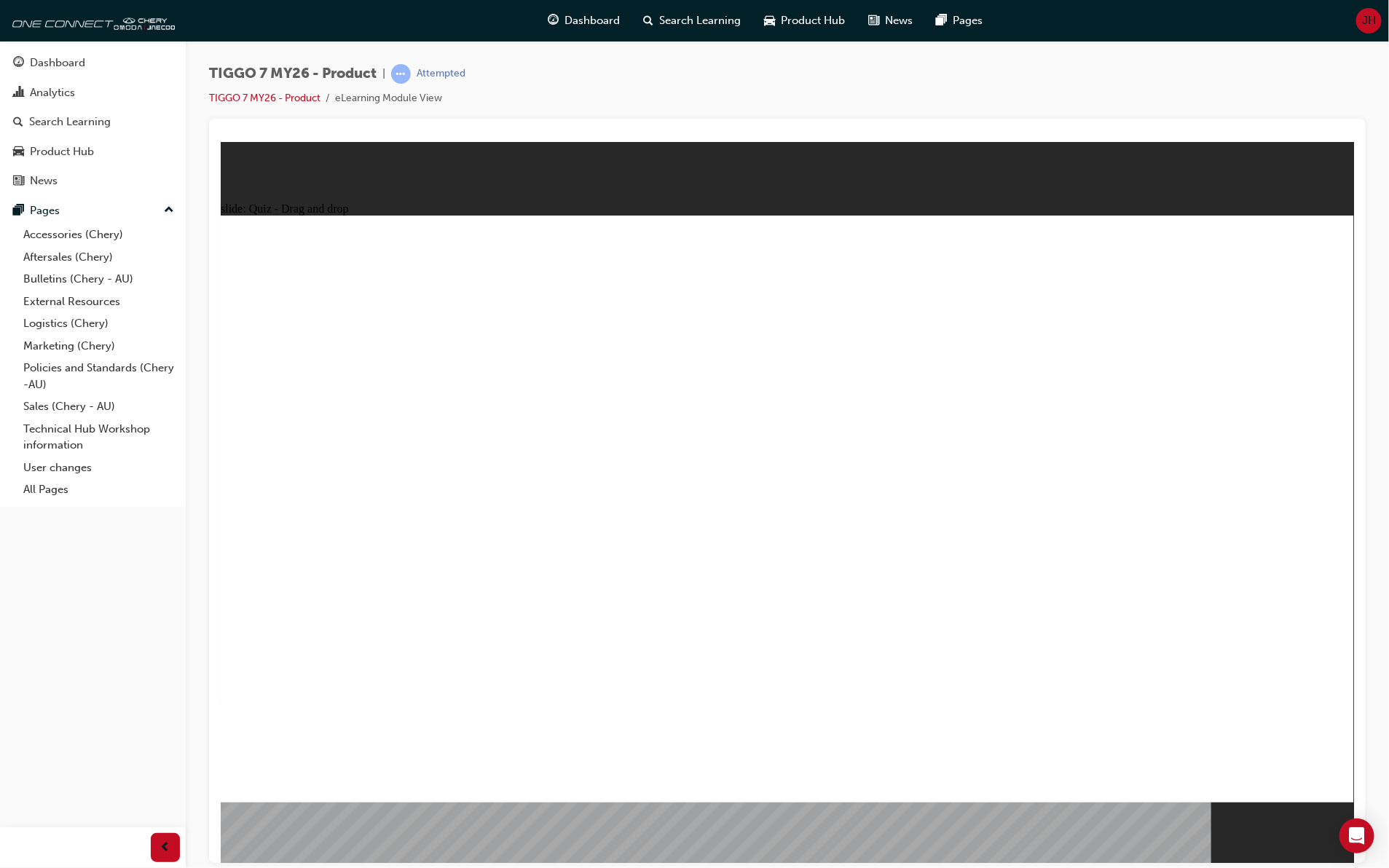
radio input "true"
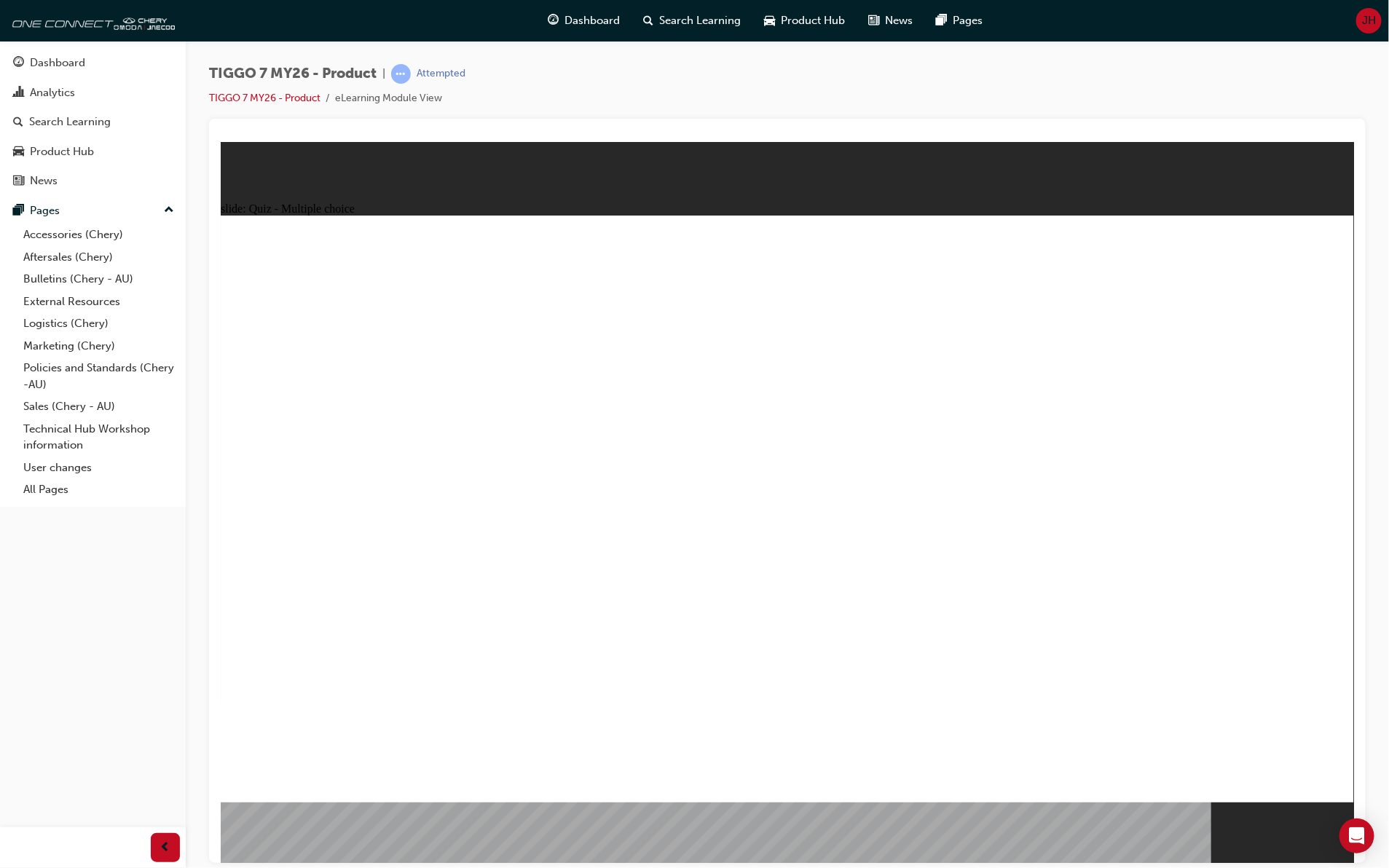
radio input "true"
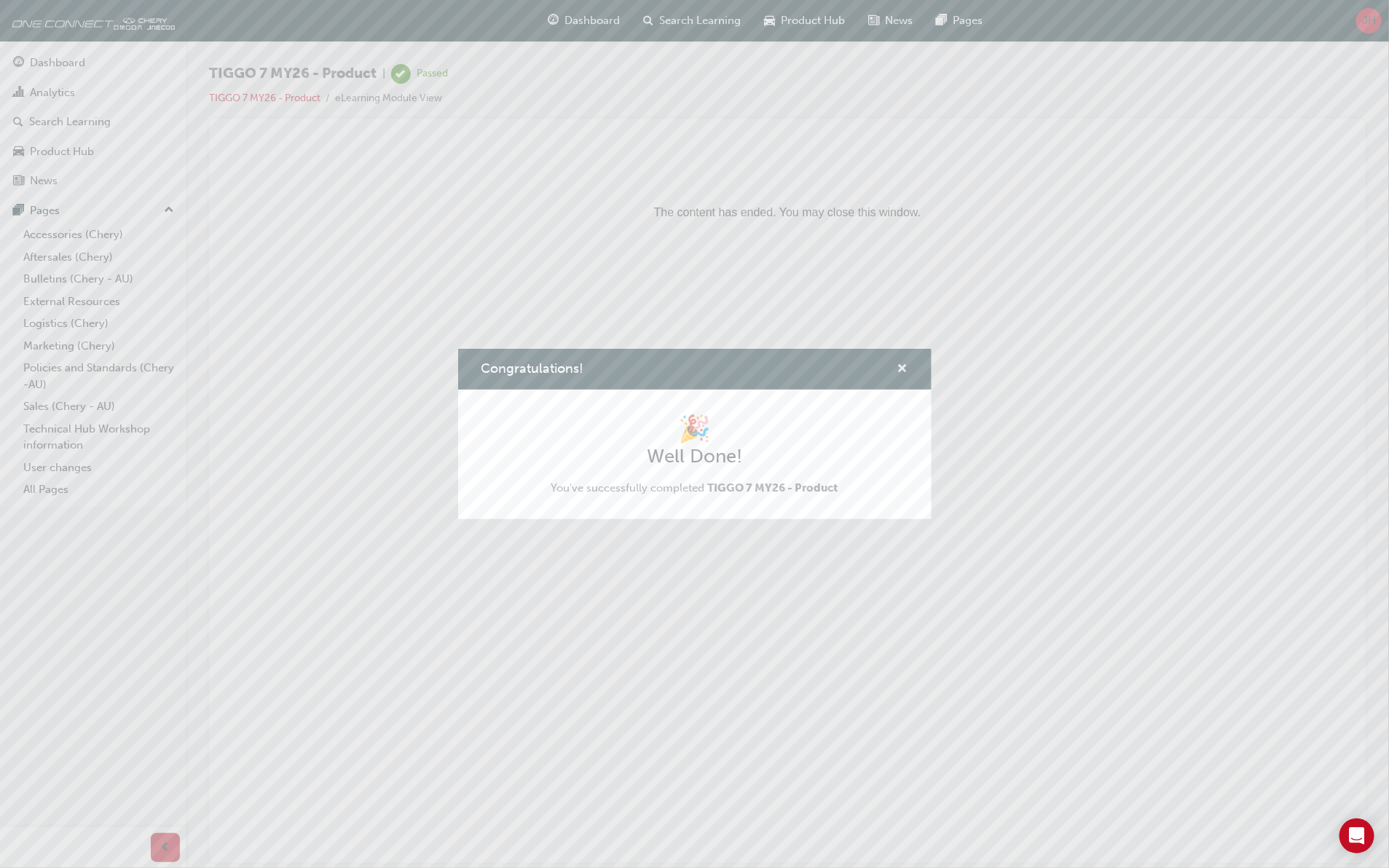
click at [903, 366] on span "cross-icon" at bounding box center [902, 369] width 11 height 13
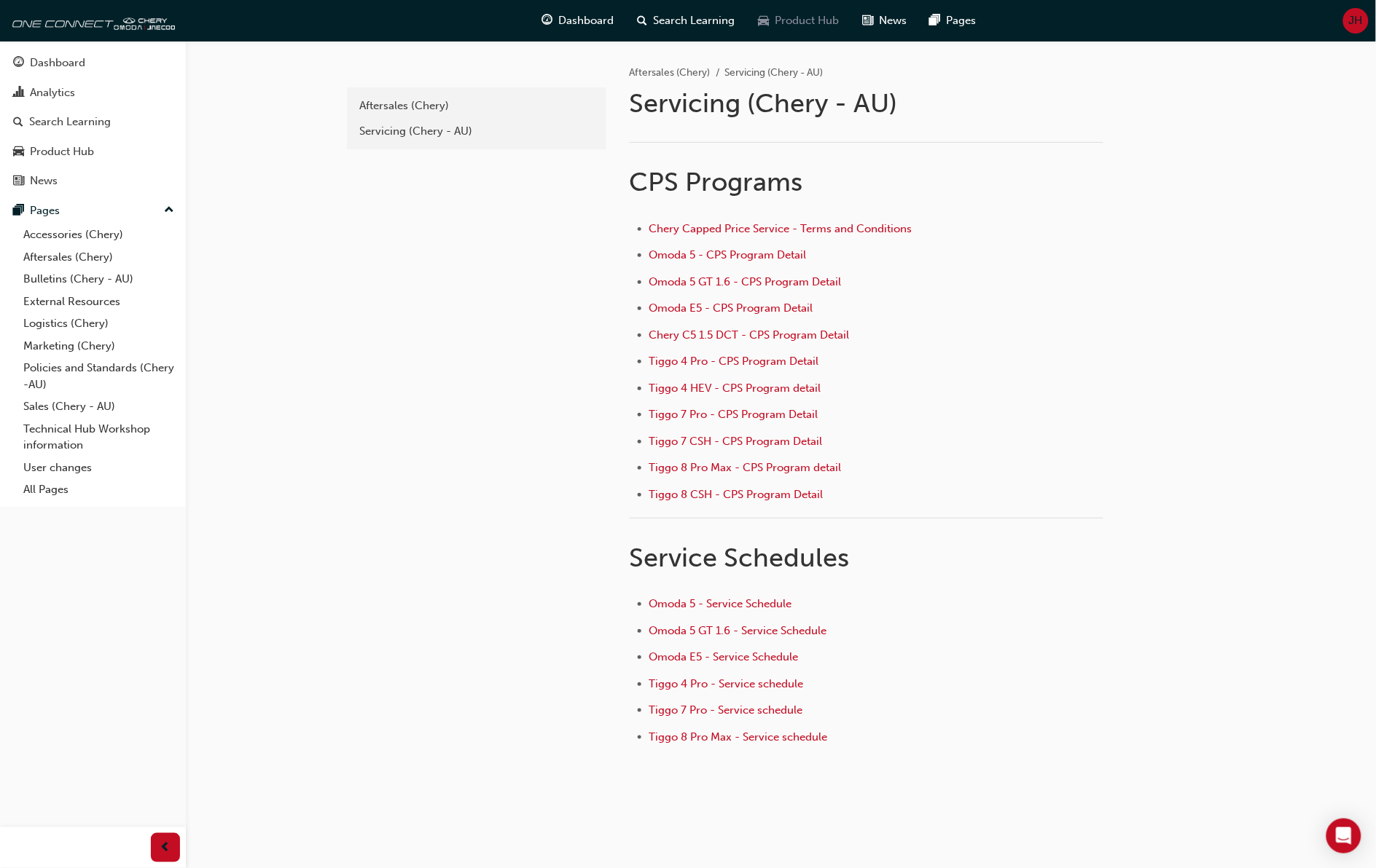
click at [792, 16] on span "Product Hub" at bounding box center [806, 20] width 64 height 16
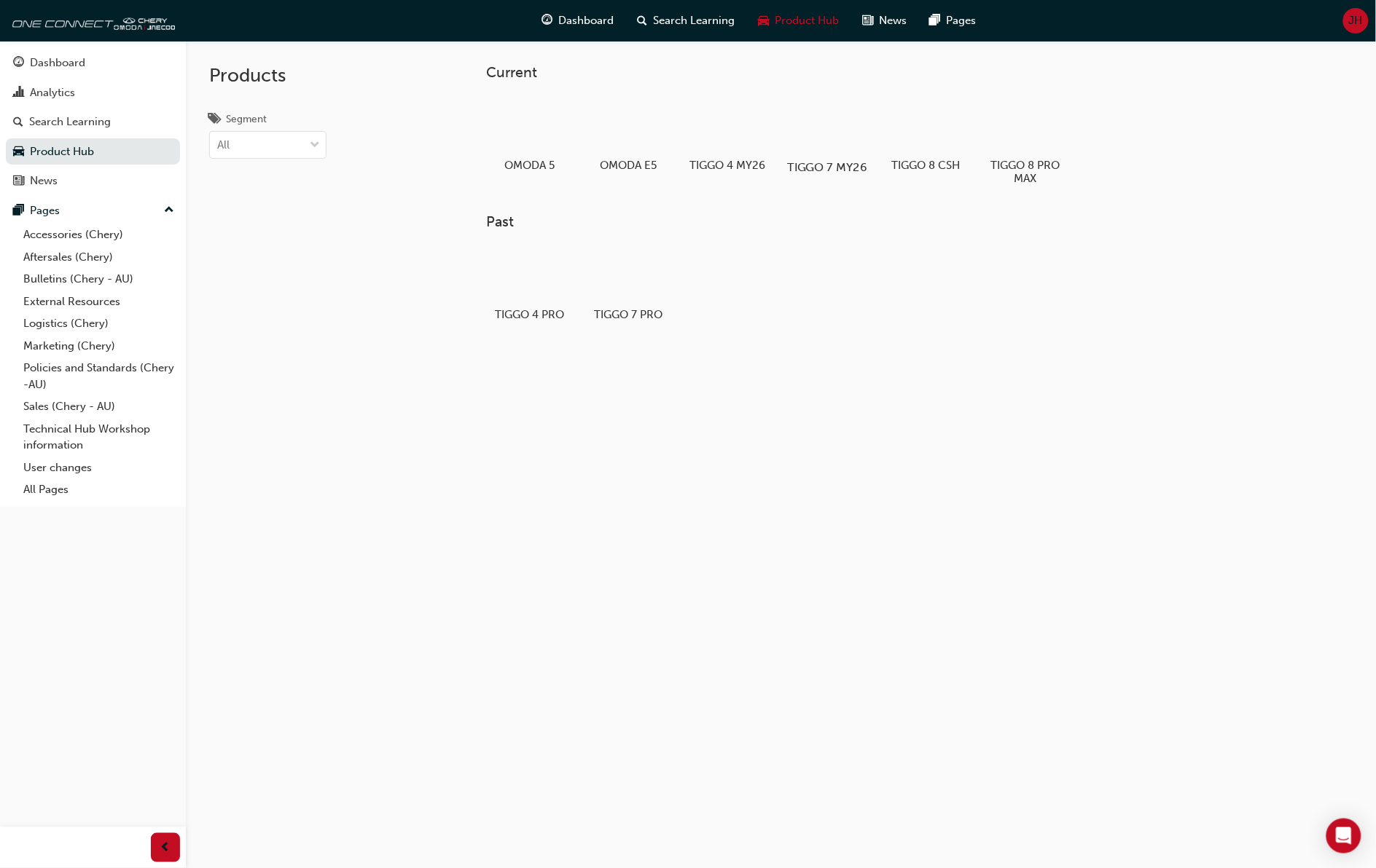
click at [810, 147] on div at bounding box center [827, 125] width 81 height 59
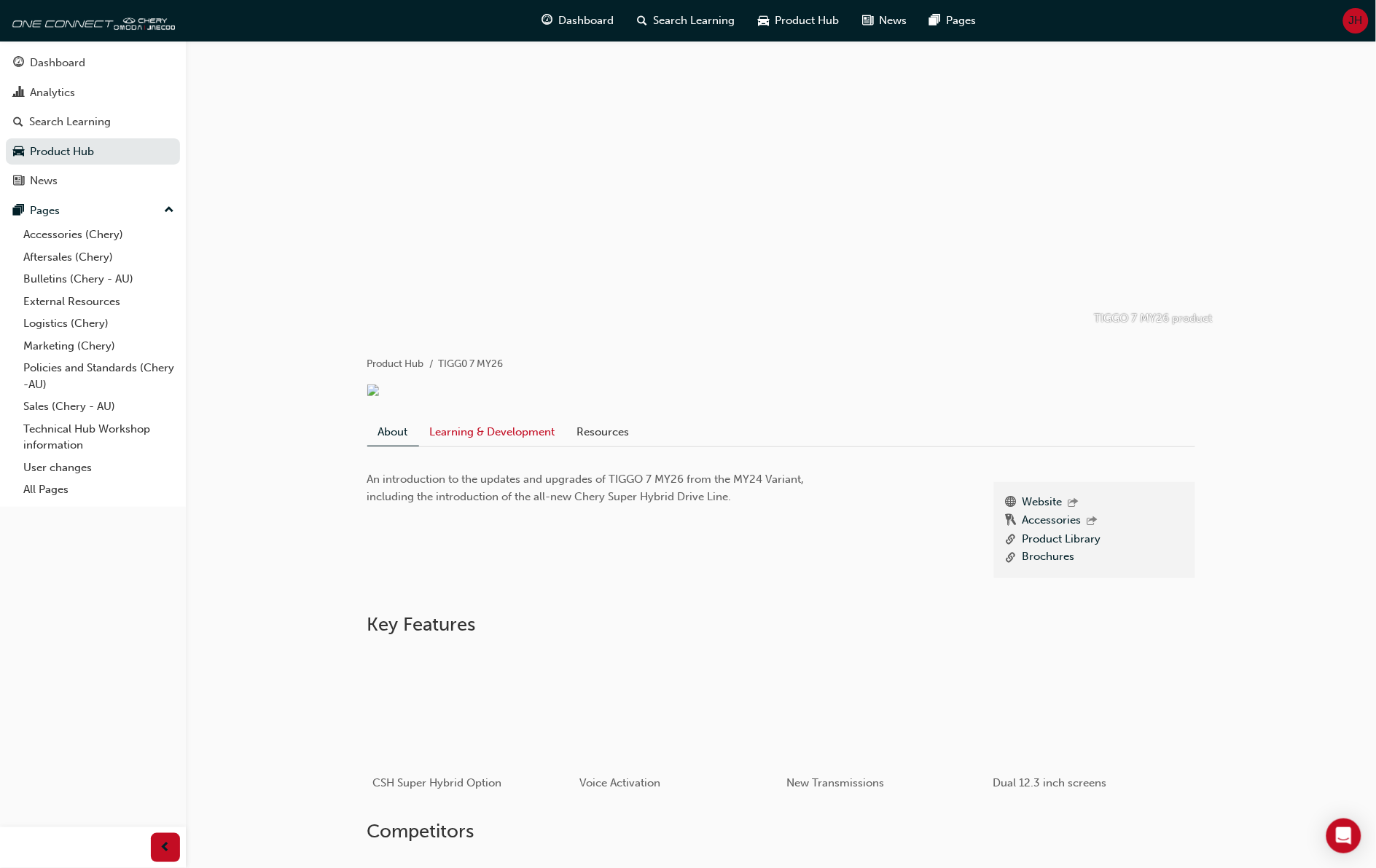
click at [494, 445] on link "Learning & Development" at bounding box center [492, 431] width 147 height 28
